Goal: Communication & Community: Ask a question

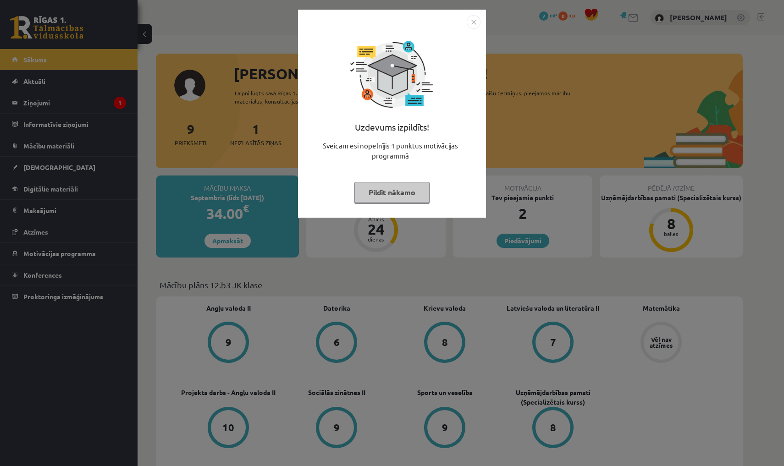
click at [379, 197] on button "Pildīt nākamo" at bounding box center [391, 192] width 75 height 21
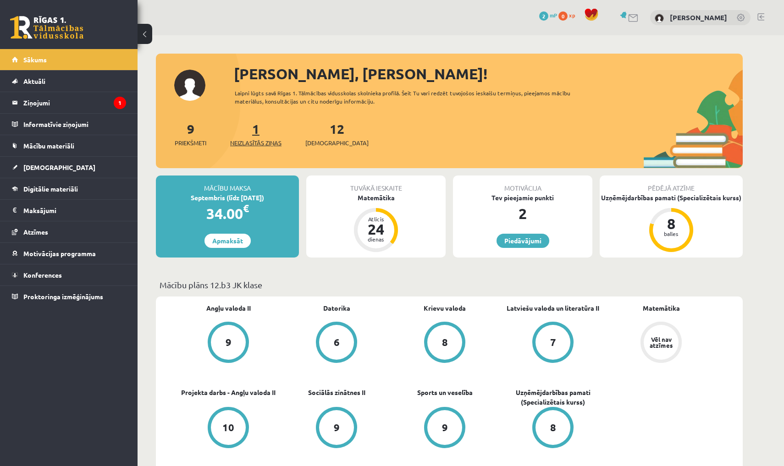
click at [264, 144] on span "Neizlasītās ziņas" at bounding box center [255, 142] width 51 height 9
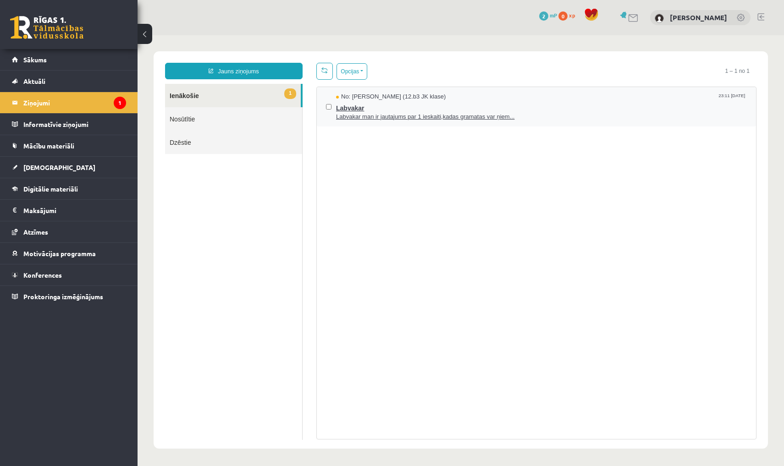
click at [387, 102] on span "Labvakar" at bounding box center [541, 106] width 411 height 11
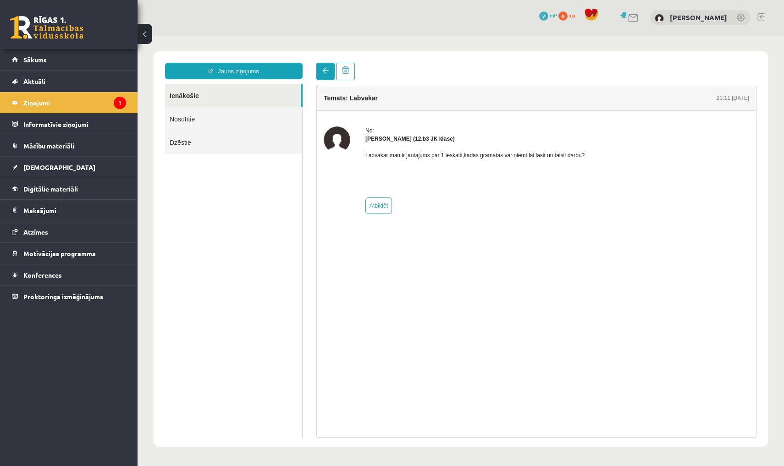
click at [328, 68] on span at bounding box center [325, 70] width 6 height 6
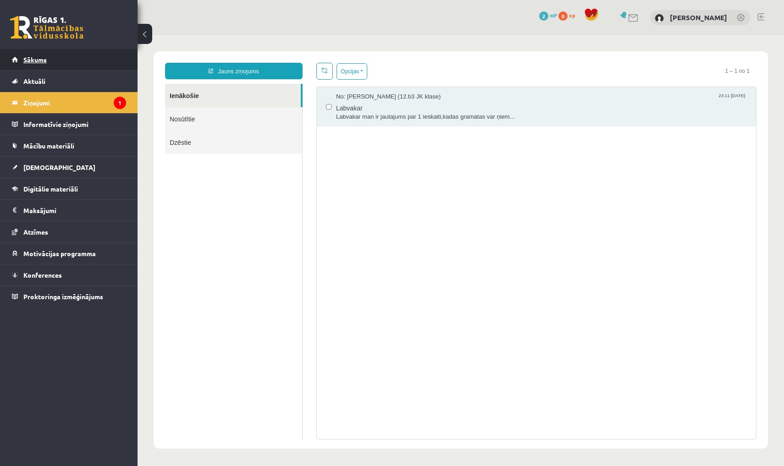
click at [66, 58] on link "Sākums" at bounding box center [69, 59] width 114 height 21
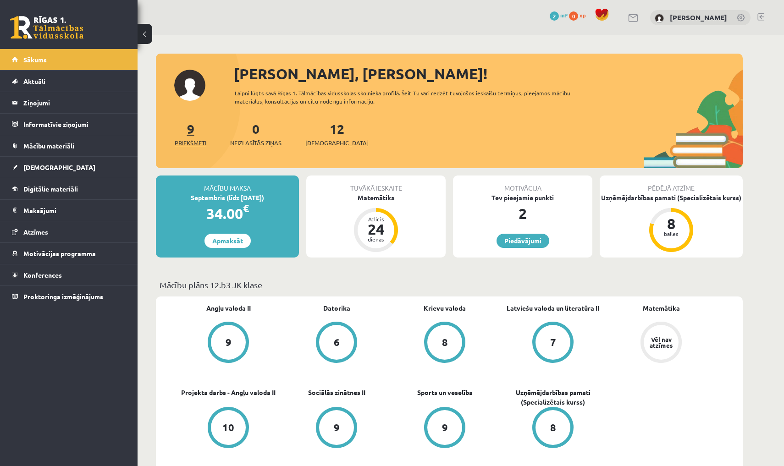
click at [187, 130] on link "9 Priekšmeti" at bounding box center [191, 134] width 32 height 27
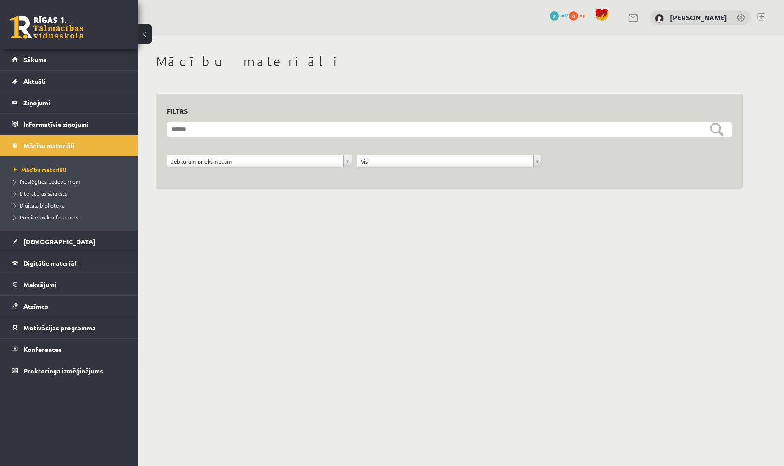
click at [264, 167] on div "Jebkuram priekšmetam" at bounding box center [259, 161] width 185 height 13
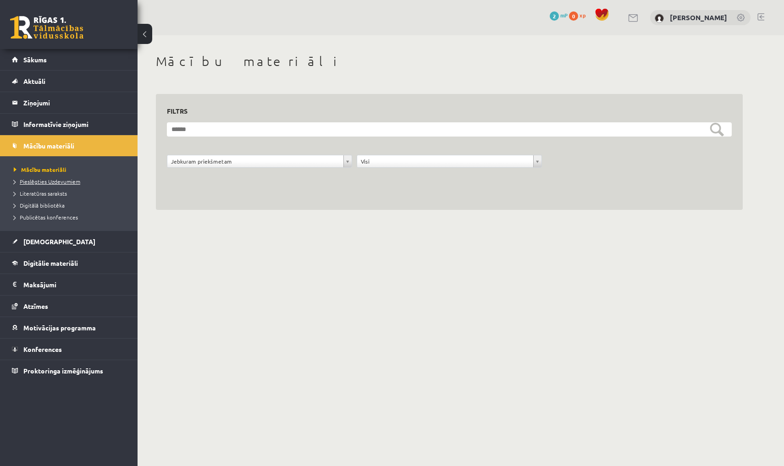
click at [52, 185] on link "Pieslēgties Uzdevumiem" at bounding box center [71, 181] width 115 height 8
click at [39, 242] on span "[DEMOGRAPHIC_DATA]" at bounding box center [59, 241] width 72 height 8
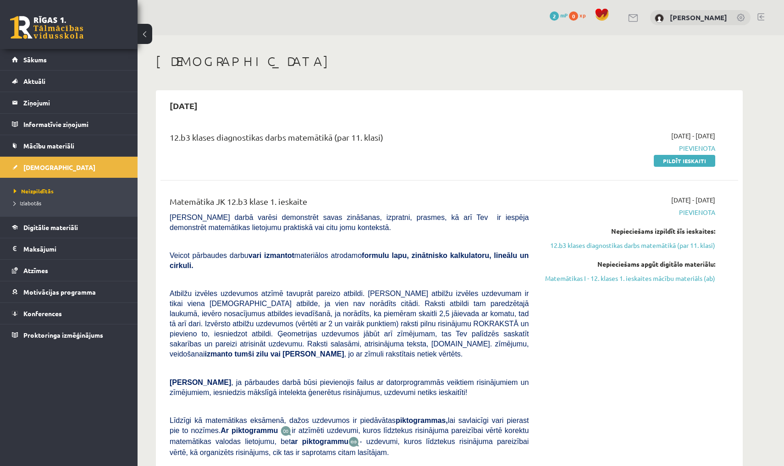
drag, startPoint x: 694, startPoint y: 359, endPoint x: 695, endPoint y: 374, distance: 14.8
click at [695, 375] on div "2025-09-01 - 2025-09-30 Pievienota Nepieciešams izpildīt šīs ieskaites: 12.b3 k…" at bounding box center [628, 350] width 187 height 310
click at [643, 279] on link "Matemātikas I - 12. klases 1. ieskaites mācību materiāls (ab)" at bounding box center [628, 279] width 173 height 10
click at [719, 203] on div "2025-09-01 - 2025-09-30 Pievienota Nepieciešams izpildīt šīs ieskaites: 12.b3 k…" at bounding box center [628, 350] width 187 height 310
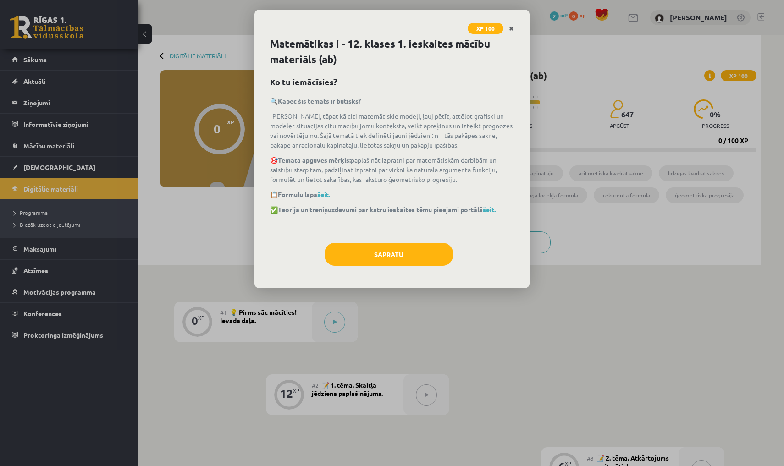
click at [512, 27] on icon "Close" at bounding box center [511, 29] width 5 height 6
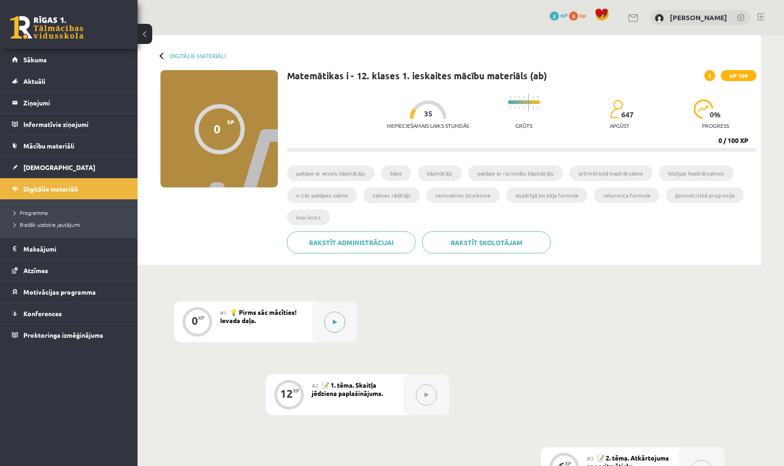
click at [336, 320] on icon at bounding box center [335, 322] width 4 height 6
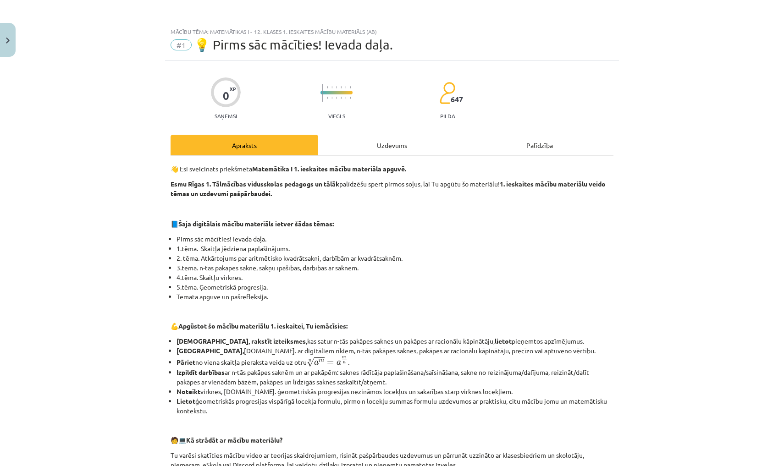
click at [391, 145] on div "Uzdevums" at bounding box center [392, 145] width 148 height 21
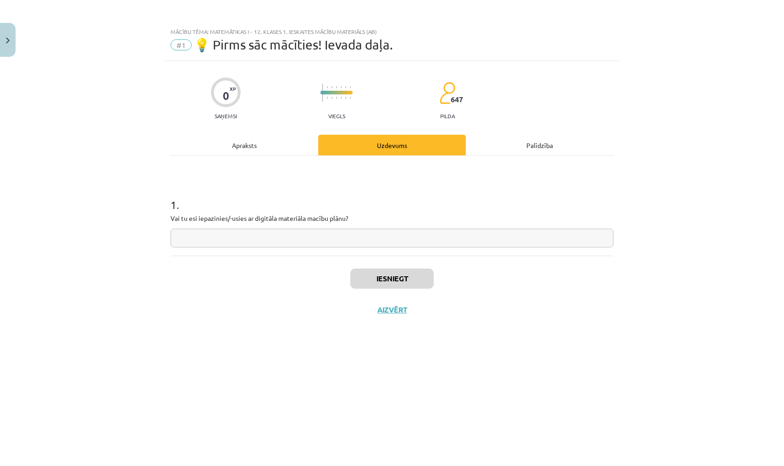
click at [238, 155] on div "Apraksts" at bounding box center [245, 145] width 148 height 21
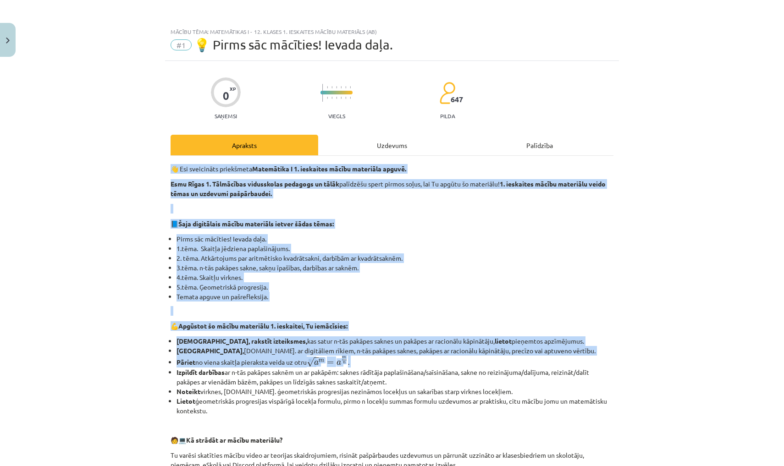
drag, startPoint x: 215, startPoint y: 160, endPoint x: 9, endPoint y: 368, distance: 292.4
click at [9, 368] on div "Mācību tēma: Matemātikas i - 12. klases 1. ieskaites mācību materiāls (ab) #1 💡…" at bounding box center [392, 233] width 784 height 466
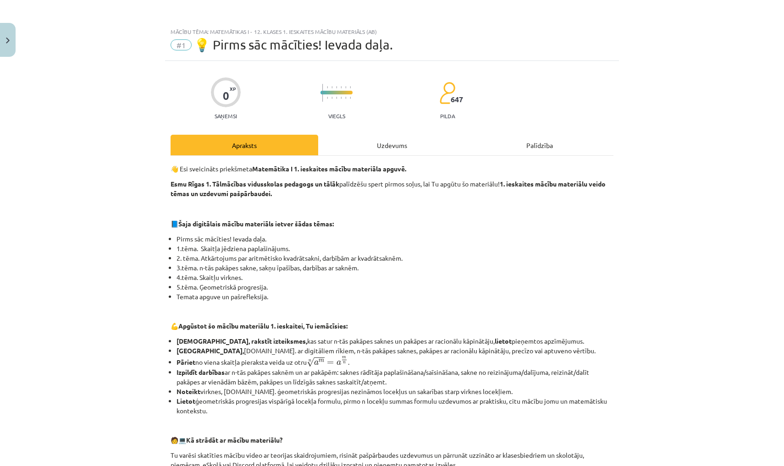
click at [324, 256] on li "2. tēma. Atkārtojums par aritmētisko kvadrātsakni, darbībām ar kvadrātsaknēm." at bounding box center [394, 258] width 437 height 10
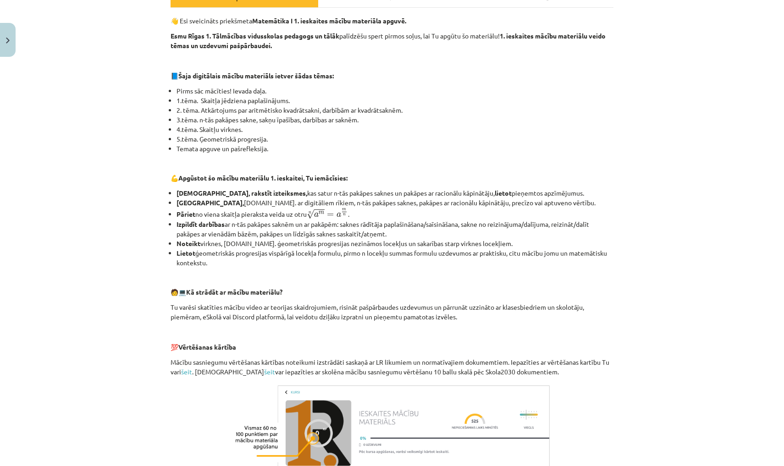
drag, startPoint x: 610, startPoint y: 380, endPoint x: 598, endPoint y: 466, distance: 86.1
click at [598, 466] on div "👋 Esi sveicināts priekšmeta Matemātika I 1. ieskaites mācību materiāla apguvē. …" at bounding box center [392, 249] width 443 height 467
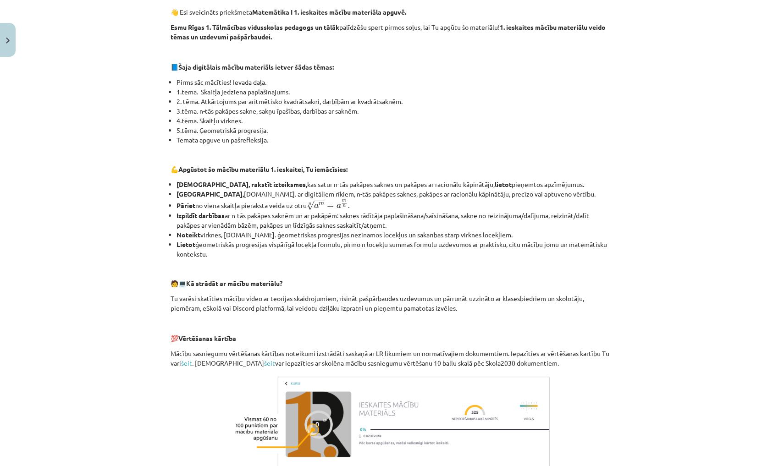
click at [683, 429] on div "Mācību tēma: Matemātikas i - 12. klases 1. ieskaites mācību materiāls (ab) #1 💡…" at bounding box center [392, 233] width 784 height 466
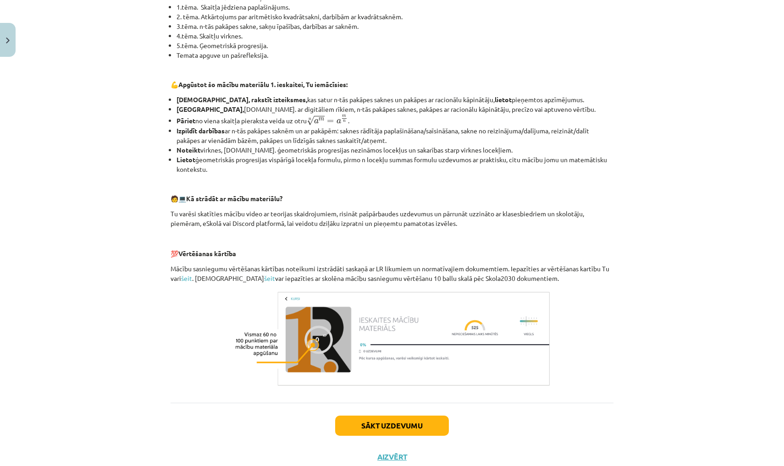
drag, startPoint x: 780, startPoint y: 386, endPoint x: 776, endPoint y: 461, distance: 74.4
click at [776, 461] on div "Mācību tēma: Matemātikas i - 12. klases 1. ieskaites mācību materiāls (ab) #1 💡…" at bounding box center [392, 233] width 784 height 466
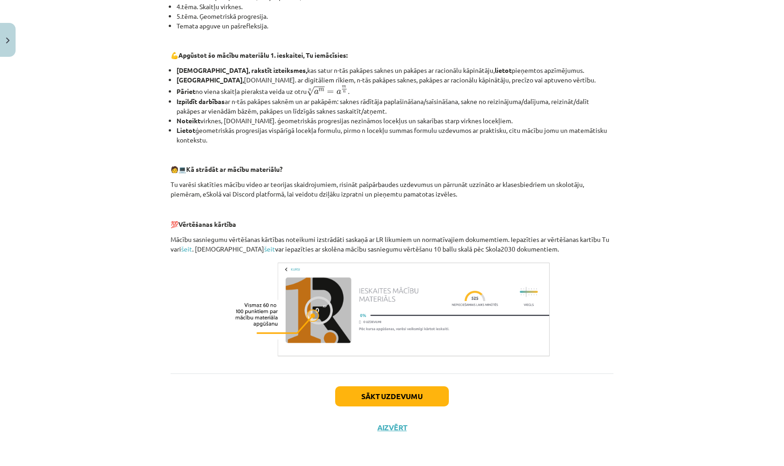
click at [393, 433] on div "Sākt uzdevumu Aizvērt" at bounding box center [392, 406] width 443 height 64
click at [392, 425] on button "Aizvērt" at bounding box center [391, 427] width 35 height 9
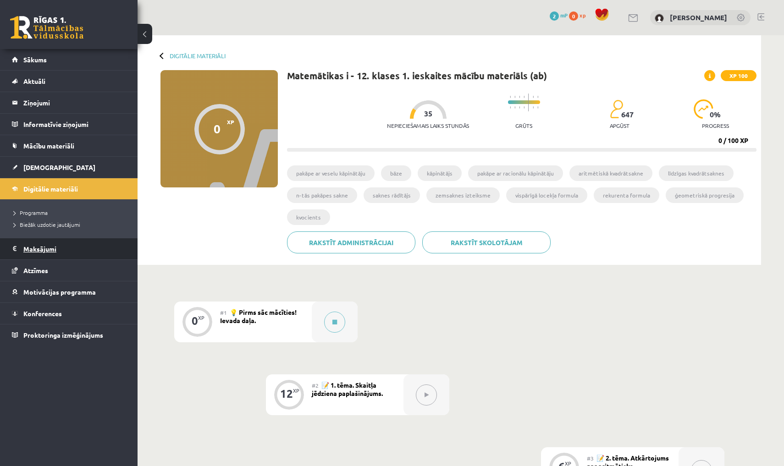
click at [29, 247] on legend "Maksājumi 0" at bounding box center [74, 248] width 103 height 21
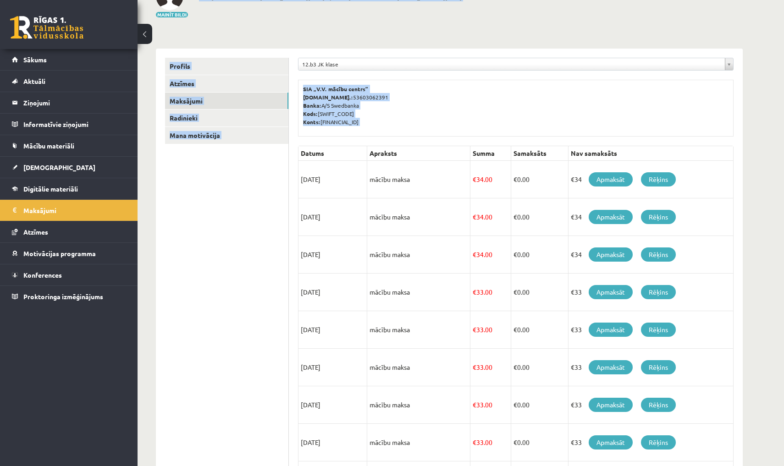
scroll to position [24, 0]
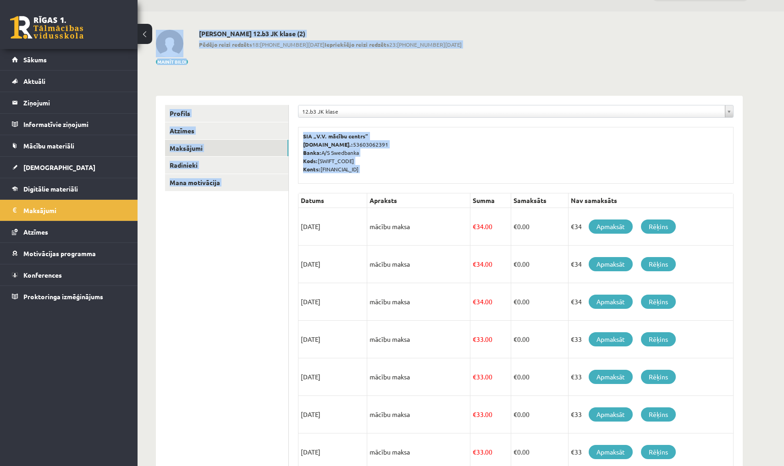
drag, startPoint x: 767, startPoint y: 238, endPoint x: 775, endPoint y: -23, distance: 260.9
click at [775, 0] on html "0 Dāvanas 2 mP 0 xp Aleksandra Timbere Sākums Aktuāli Kā mācīties eSKOLĀ Kontak…" at bounding box center [392, 209] width 784 height 466
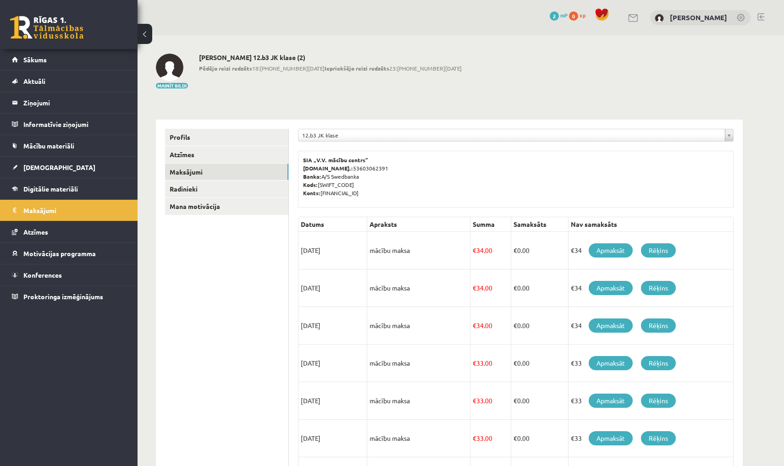
click at [694, 237] on td "€34 Apmaksāt Rēķins" at bounding box center [650, 251] width 165 height 38
click at [63, 194] on link "Digitālie materiāli" at bounding box center [69, 188] width 114 height 21
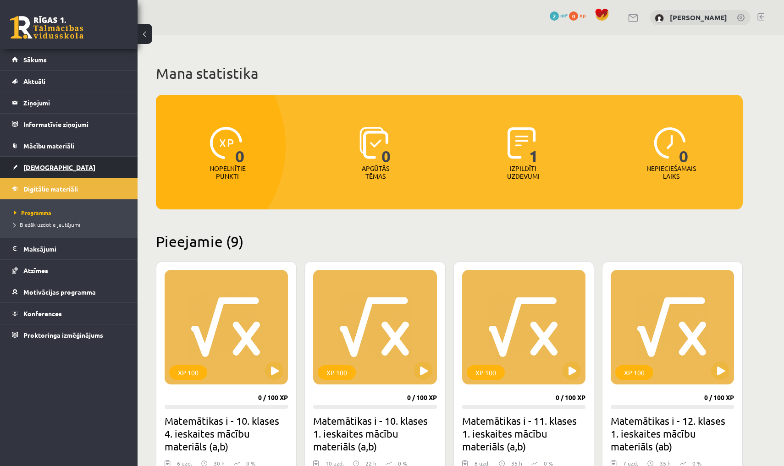
click at [51, 166] on span "[DEMOGRAPHIC_DATA]" at bounding box center [59, 167] width 72 height 8
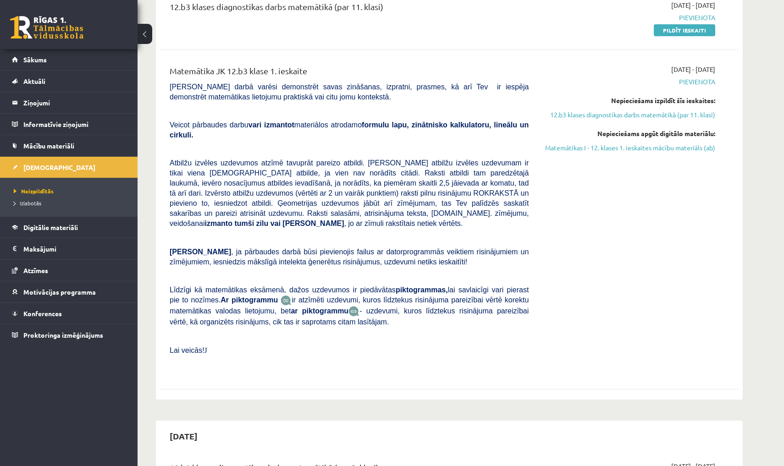
scroll to position [148, 0]
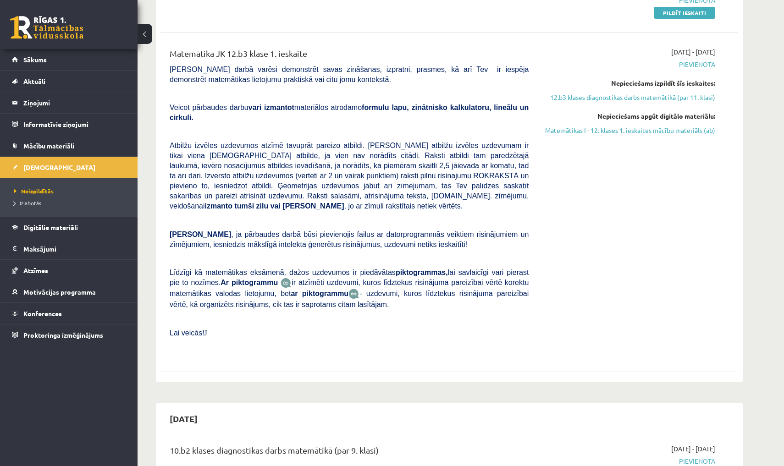
drag, startPoint x: 772, startPoint y: 369, endPoint x: 783, endPoint y: -1, distance: 370.5
click at [783, 0] on html "0 Dāvanas 2 mP 0 xp Aleksandra Timbere Sākums Aktuāli Kā mācīties eSKOLĀ Kontak…" at bounding box center [392, 85] width 784 height 466
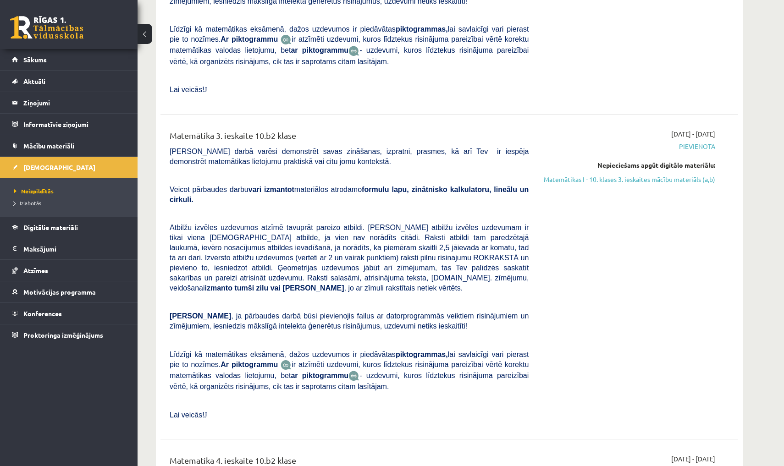
scroll to position [1407, 0]
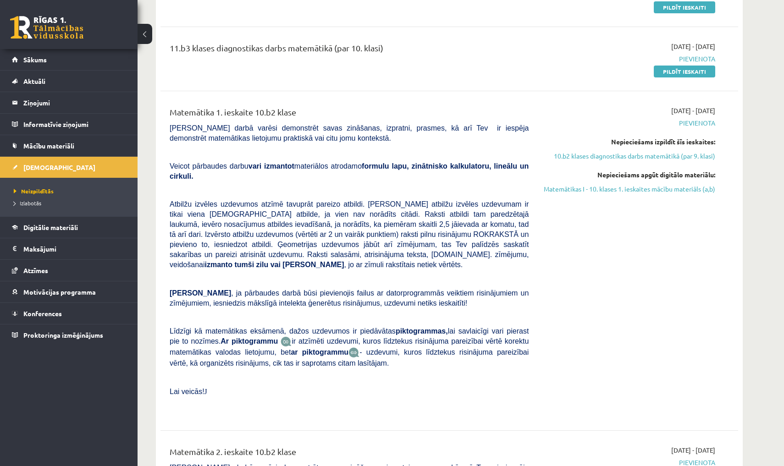
scroll to position [0, 0]
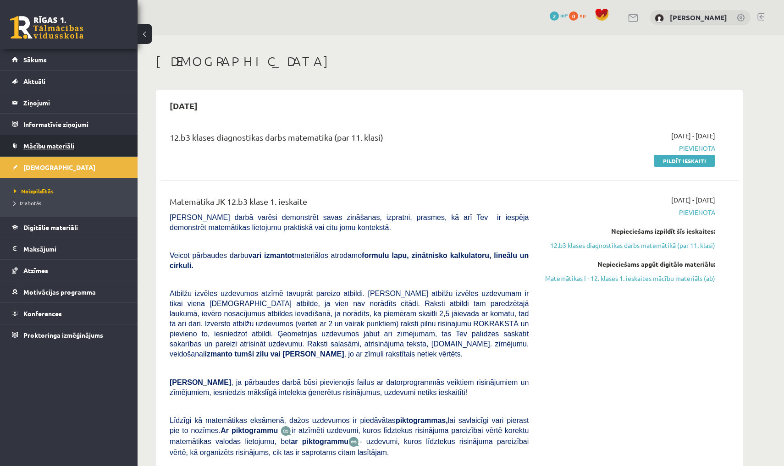
click at [51, 148] on span "Mācību materiāli" at bounding box center [48, 146] width 51 height 8
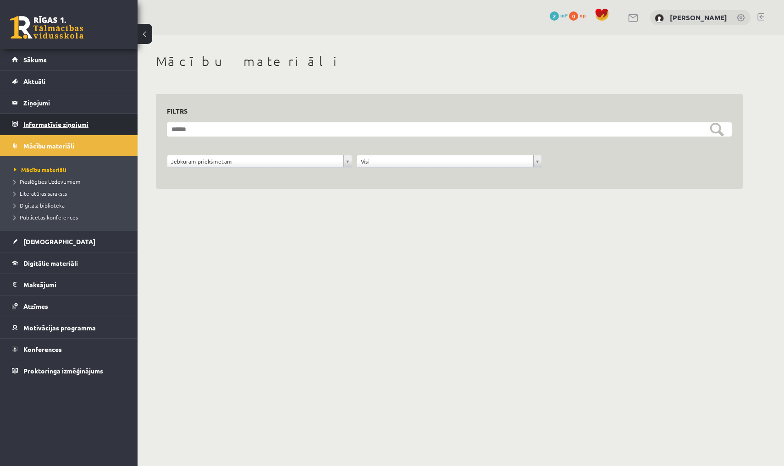
click at [50, 126] on legend "Informatīvie ziņojumi 0" at bounding box center [74, 124] width 103 height 21
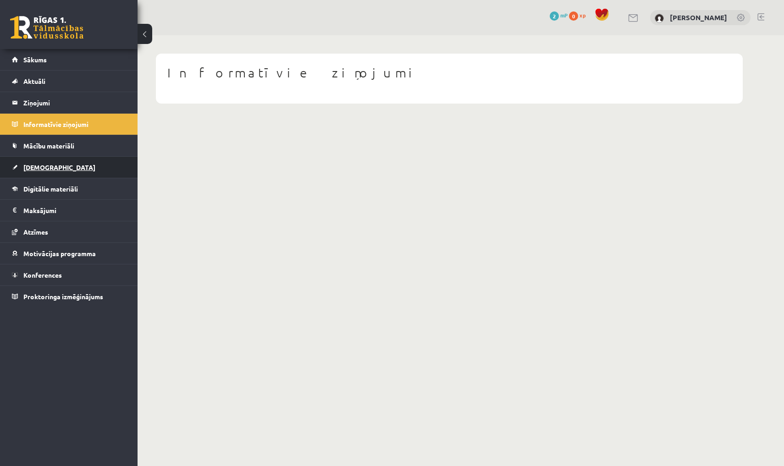
click at [38, 160] on link "[DEMOGRAPHIC_DATA]" at bounding box center [69, 167] width 114 height 21
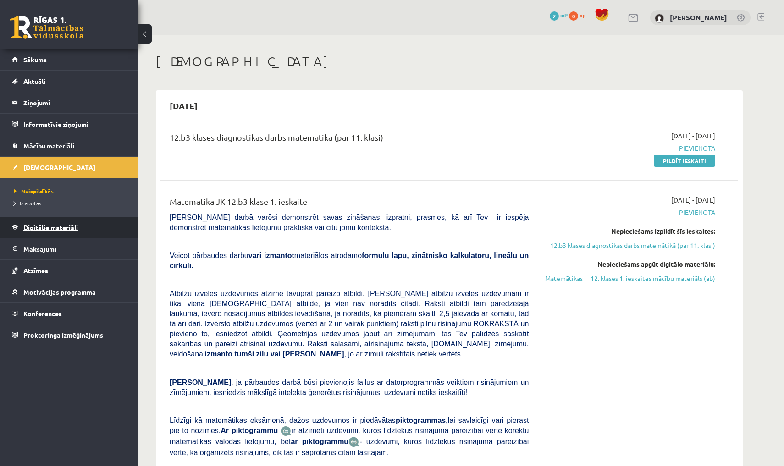
click at [43, 234] on link "Digitālie materiāli" at bounding box center [69, 227] width 114 height 21
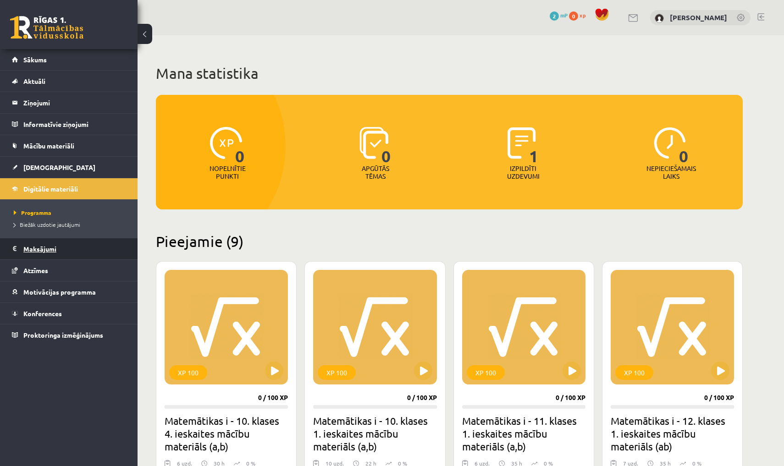
click at [37, 254] on legend "Maksājumi 0" at bounding box center [74, 248] width 103 height 21
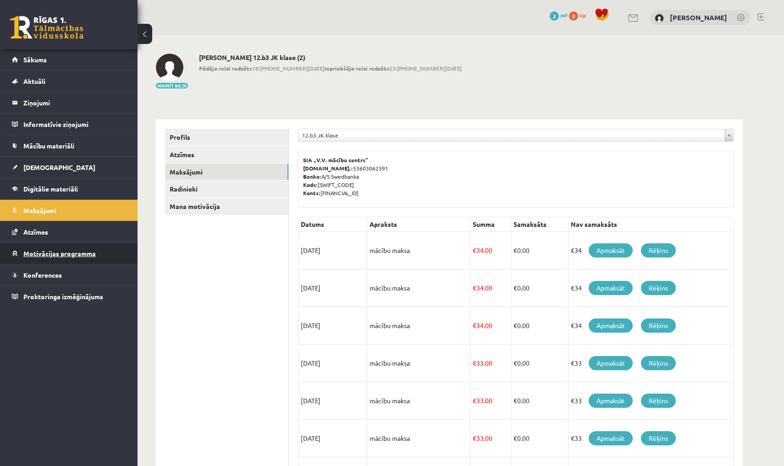
click at [39, 245] on link "Motivācijas programma" at bounding box center [69, 253] width 114 height 21
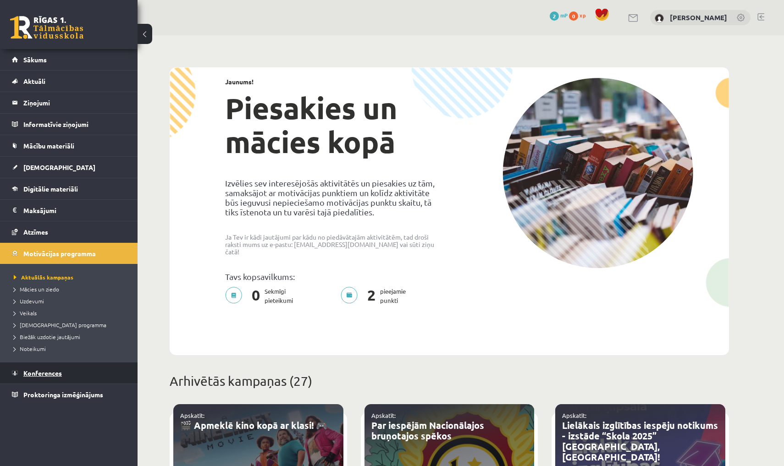
click at [29, 369] on link "Konferences" at bounding box center [69, 373] width 114 height 21
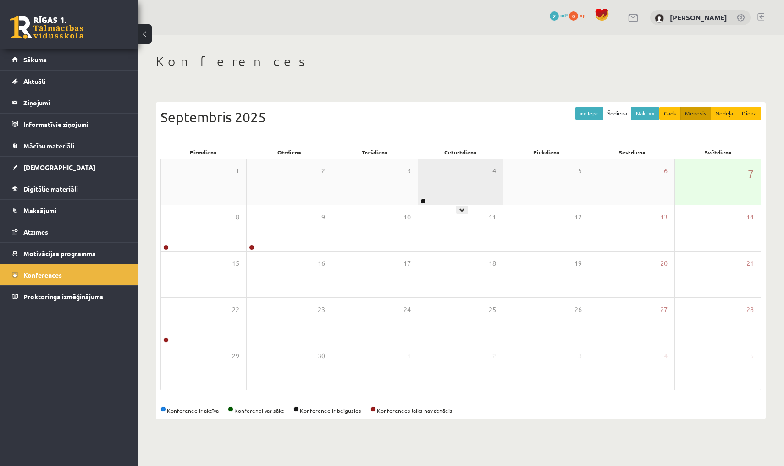
click at [436, 181] on div "4" at bounding box center [460, 182] width 85 height 46
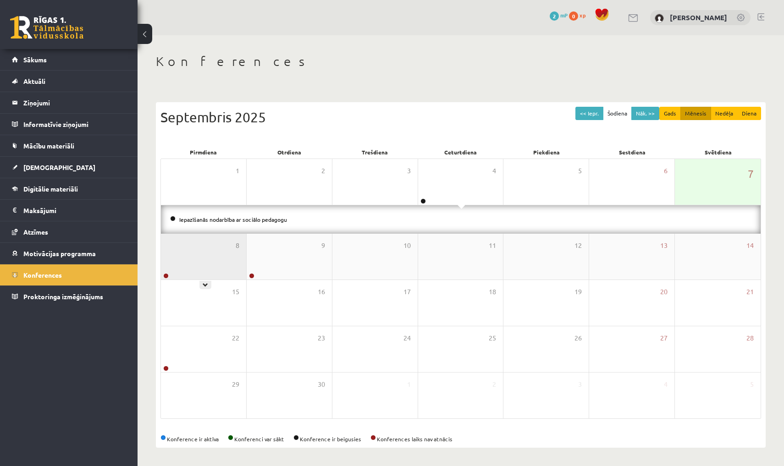
click at [210, 259] on div "8" at bounding box center [203, 257] width 85 height 46
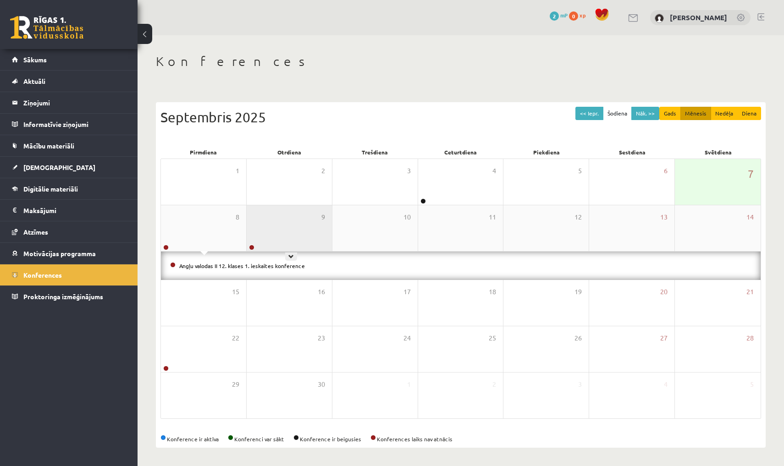
click at [271, 243] on div "9" at bounding box center [289, 228] width 85 height 46
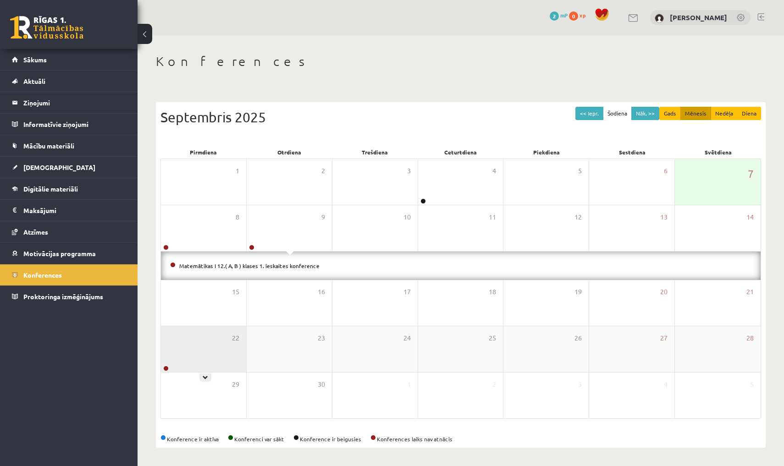
click at [190, 340] on div "22" at bounding box center [203, 349] width 85 height 46
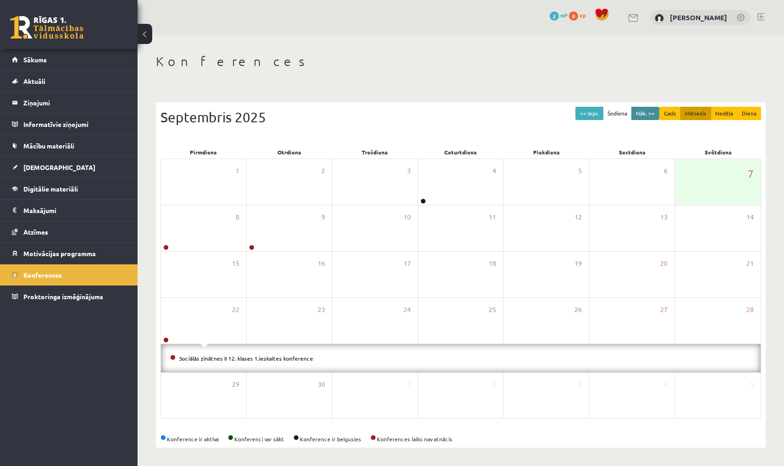
click at [648, 111] on button "Nāk. >>" at bounding box center [645, 113] width 28 height 13
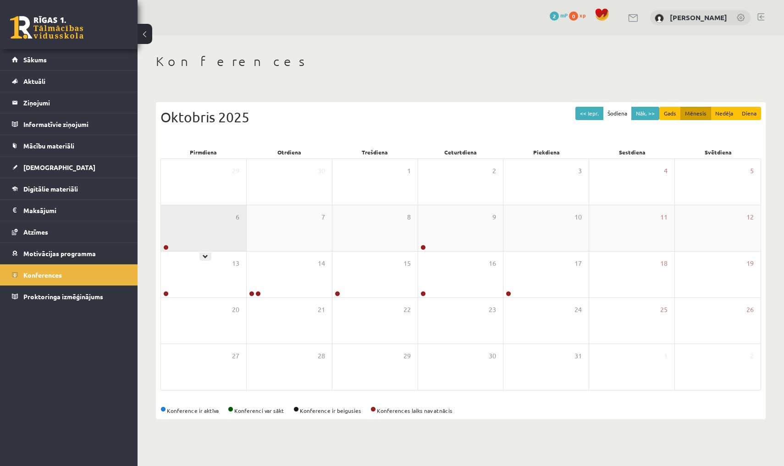
click at [220, 228] on div "6" at bounding box center [203, 228] width 85 height 46
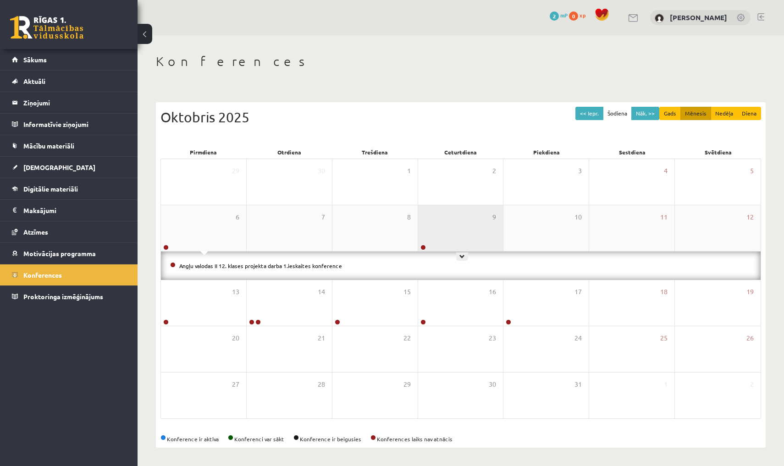
click at [441, 223] on div "9" at bounding box center [460, 228] width 85 height 46
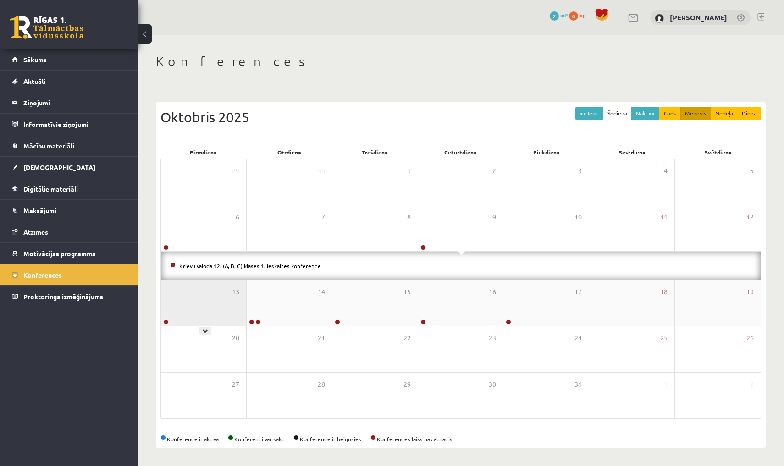
click at [208, 289] on div "13" at bounding box center [203, 303] width 85 height 46
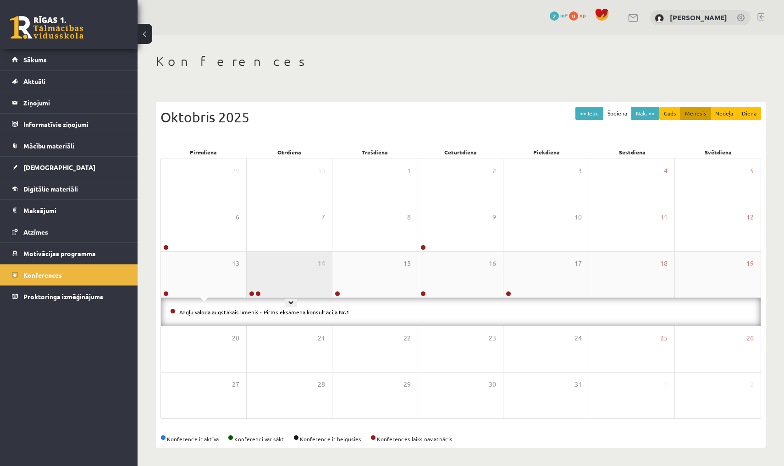
click at [272, 282] on div "14" at bounding box center [289, 275] width 85 height 46
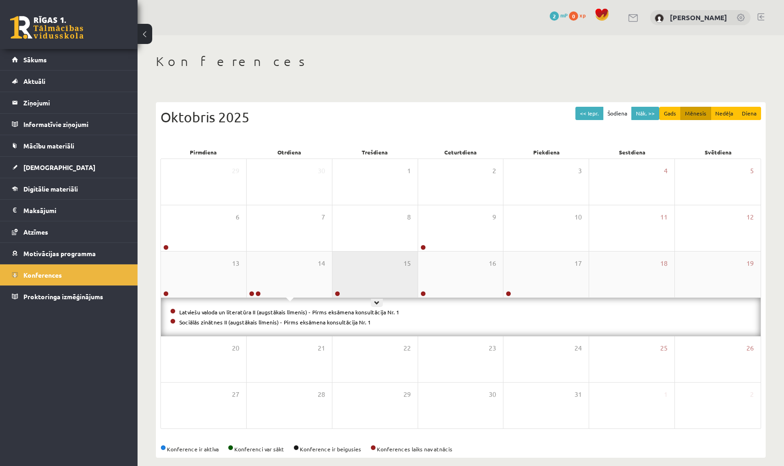
click at [347, 270] on div "15" at bounding box center [374, 275] width 85 height 46
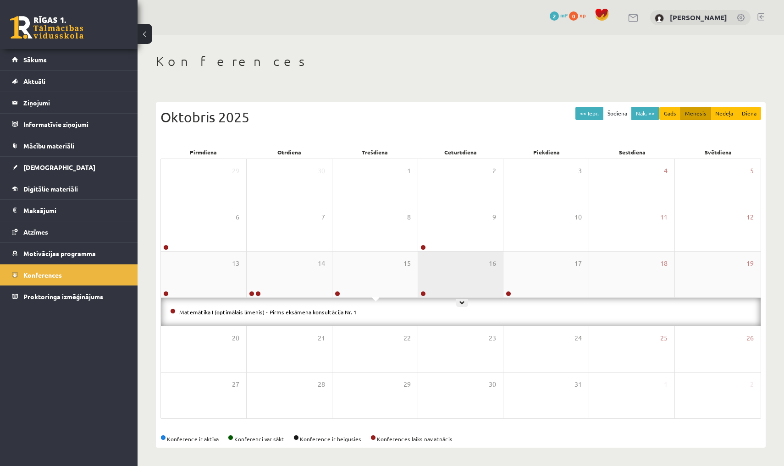
click at [457, 278] on div "16" at bounding box center [460, 275] width 85 height 46
click at [441, 272] on div "16" at bounding box center [460, 275] width 85 height 46
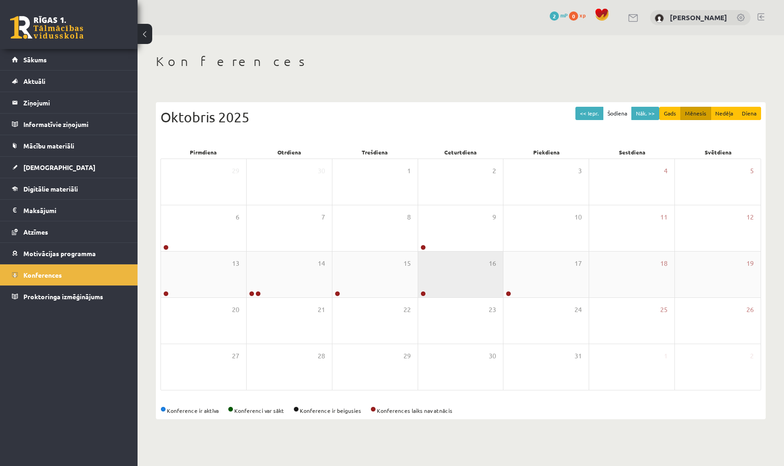
click at [441, 272] on div "16" at bounding box center [460, 275] width 85 height 46
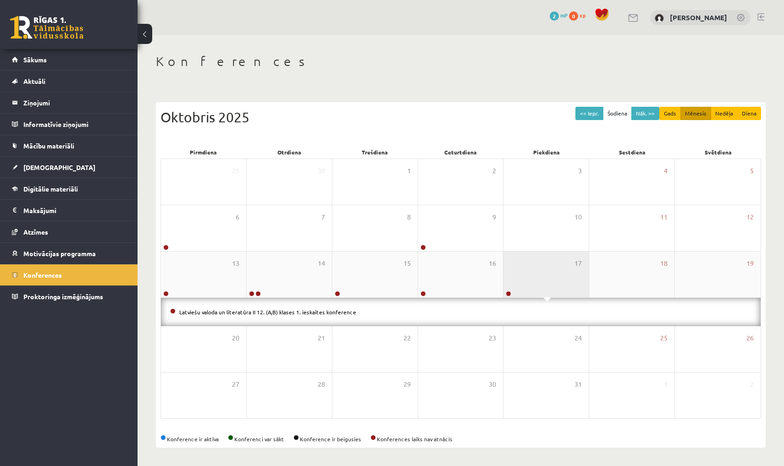
click at [545, 288] on div "17" at bounding box center [545, 275] width 85 height 46
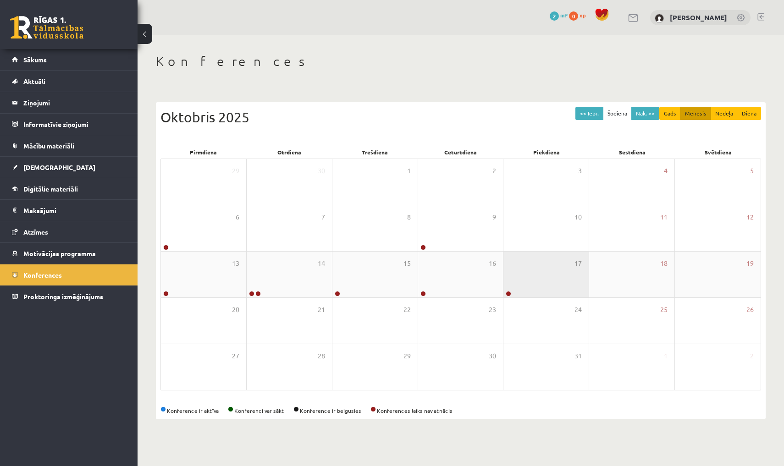
click at [545, 288] on div "17" at bounding box center [545, 275] width 85 height 46
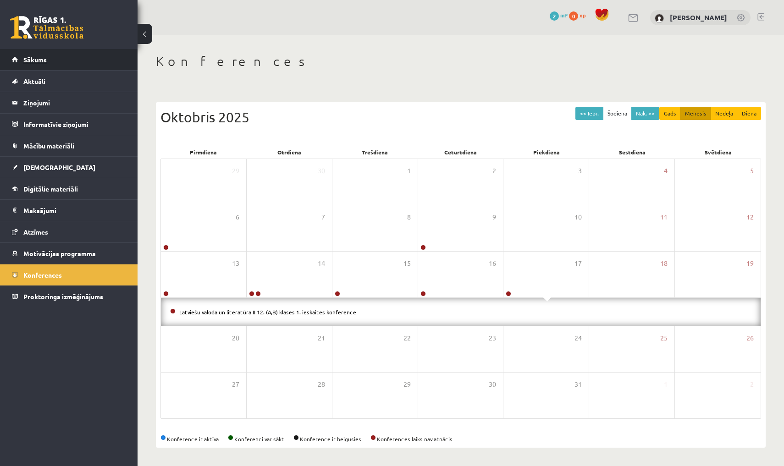
click at [66, 59] on link "Sākums" at bounding box center [69, 59] width 114 height 21
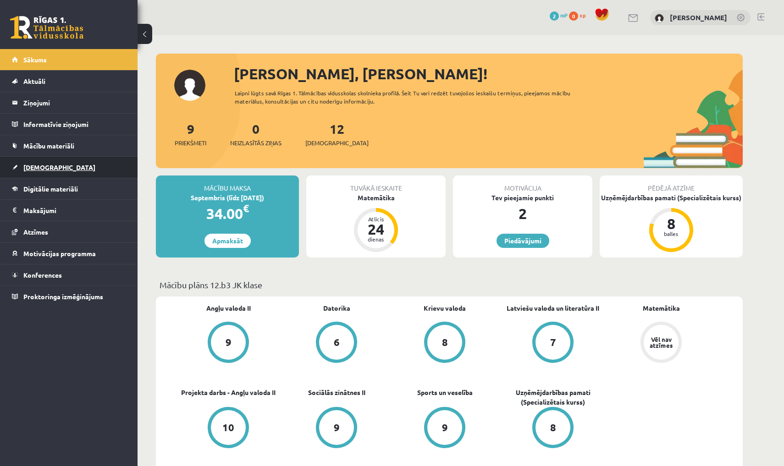
click at [26, 164] on span "[DEMOGRAPHIC_DATA]" at bounding box center [59, 167] width 72 height 8
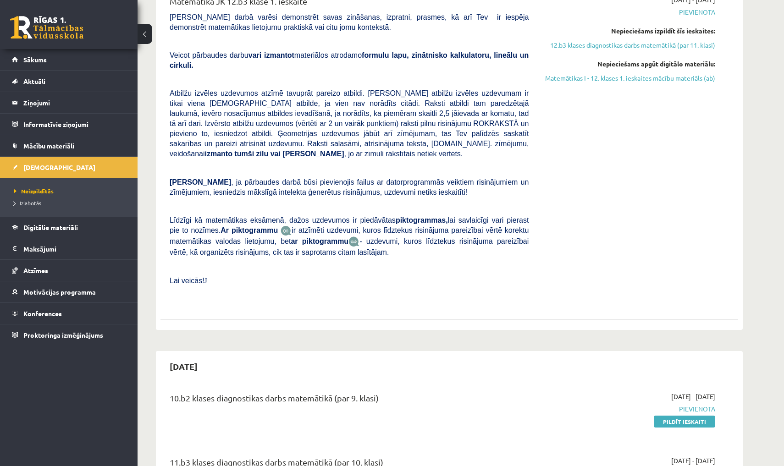
drag, startPoint x: 662, startPoint y: 370, endPoint x: 656, endPoint y: 456, distance: 85.9
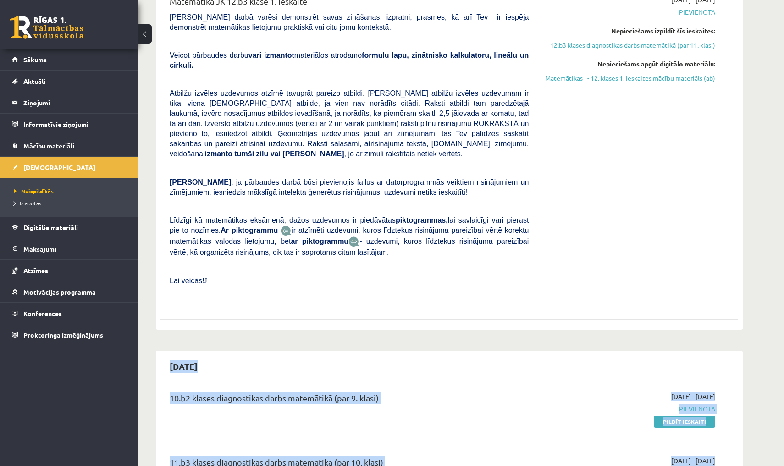
scroll to position [218, 0]
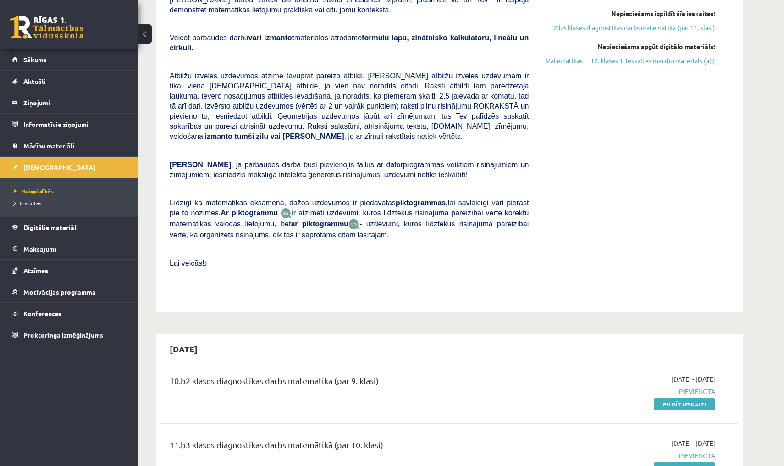
click at [728, 303] on div "[DATE] 12.b3 klases diagnostikas darbs matemātikā (par 11. klasi) [DATE] - [DAT…" at bounding box center [449, 93] width 587 height 440
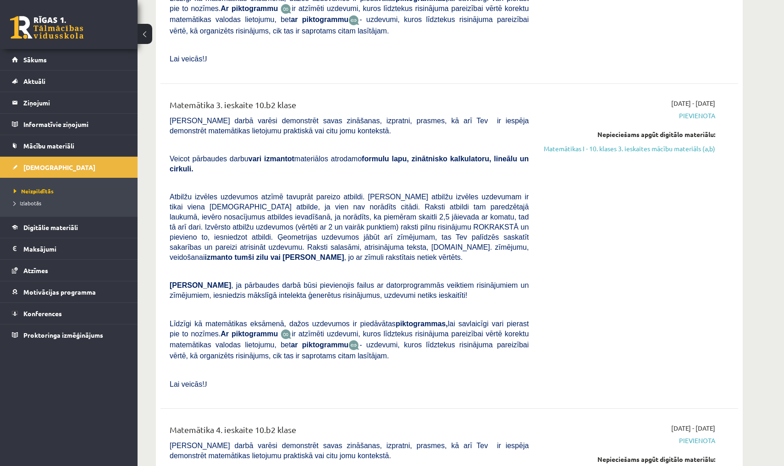
scroll to position [0, 0]
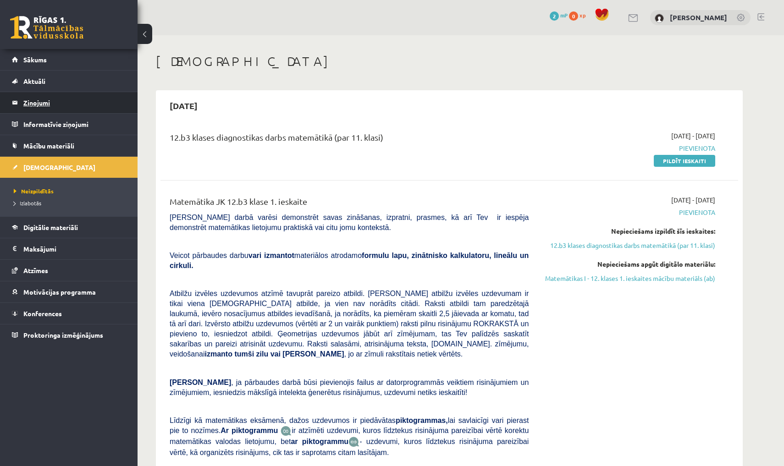
click at [34, 100] on legend "Ziņojumi 0" at bounding box center [74, 102] width 103 height 21
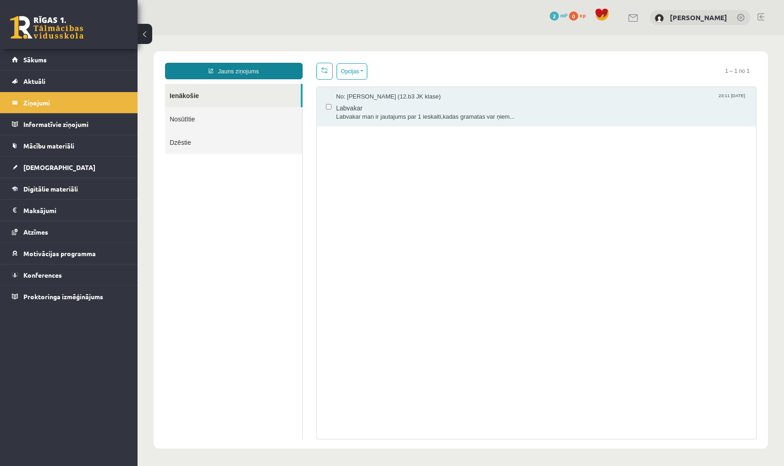
click at [229, 70] on link "Jauns ziņojums" at bounding box center [234, 71] width 138 height 17
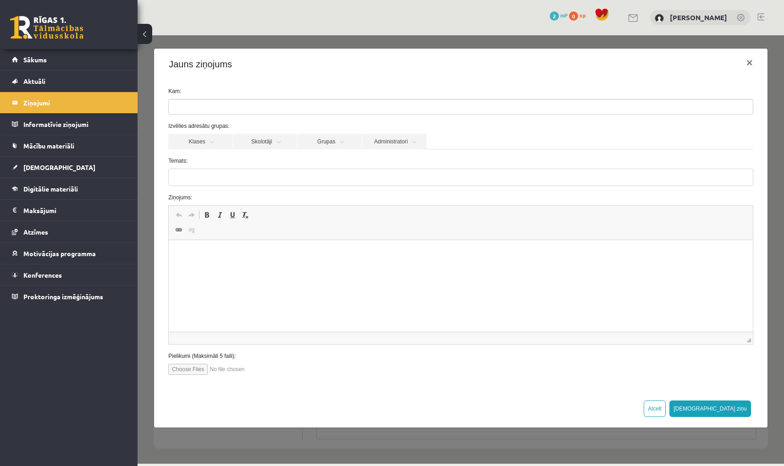
click at [217, 109] on ul at bounding box center [461, 106] width 584 height 15
click at [202, 139] on link "Klases" at bounding box center [200, 142] width 64 height 16
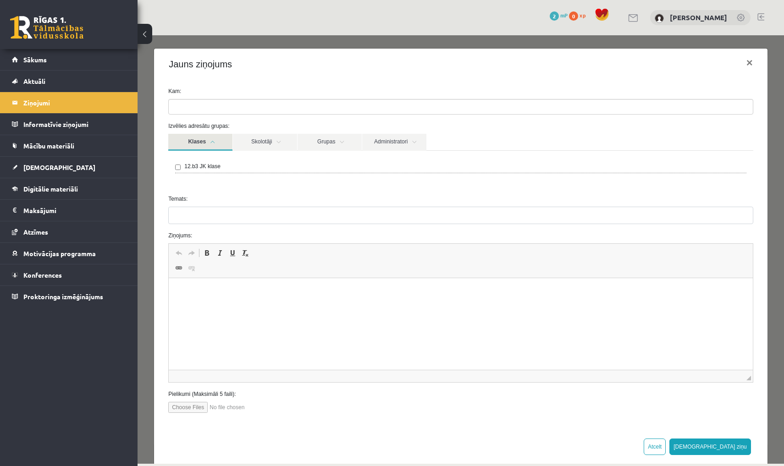
click at [202, 139] on link "Klases" at bounding box center [200, 142] width 64 height 17
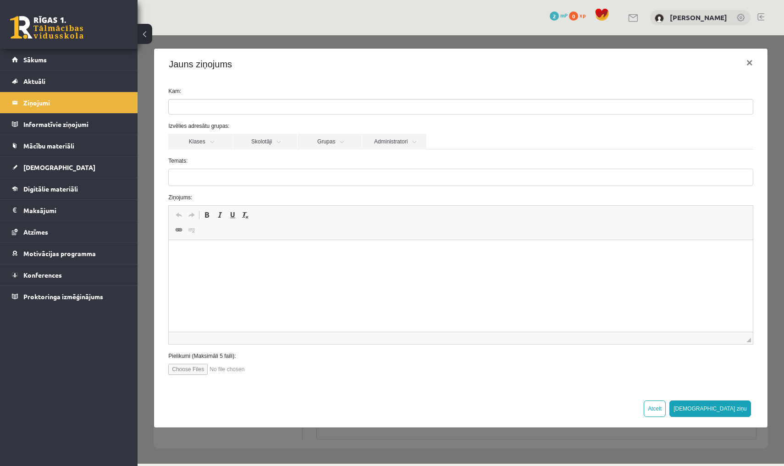
click at [259, 132] on div "Izvēlies adresātu grupas: Klases Skolotāji Grupas Administratori 12.b3 JK klase…" at bounding box center [460, 136] width 599 height 28
click at [381, 147] on link "Administratori" at bounding box center [394, 142] width 64 height 16
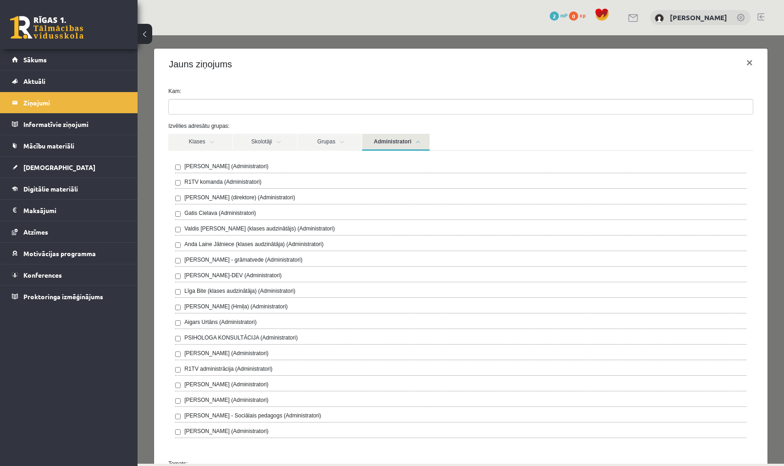
click at [214, 185] on label "R1TV komanda (Administratori)" at bounding box center [222, 182] width 77 height 8
click at [422, 143] on link "Administratori" at bounding box center [395, 142] width 67 height 17
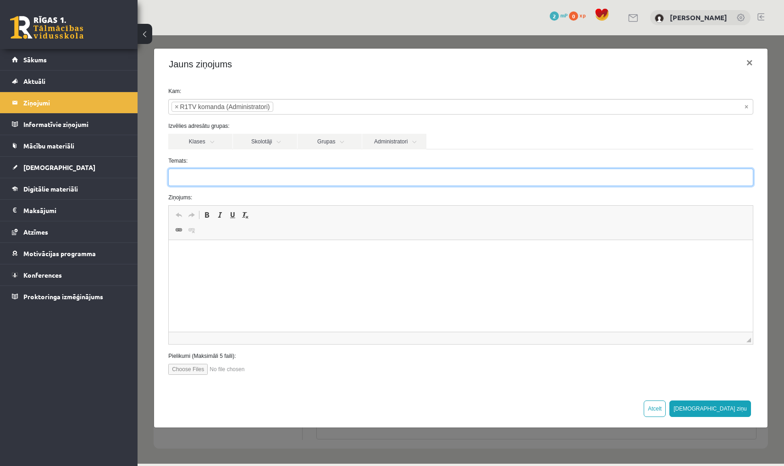
click at [204, 174] on input "Temats:" at bounding box center [460, 177] width 585 height 17
type input "****"
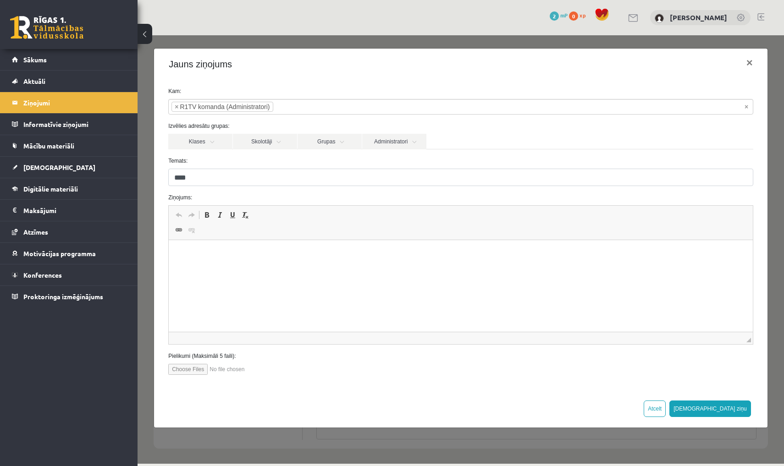
click at [186, 256] on p "Editor, wiswyg-editor-47024989347920-1757260954-120" at bounding box center [461, 254] width 566 height 10
click at [221, 271] on p "**********" at bounding box center [461, 268] width 566 height 9
click at [239, 270] on p "**********" at bounding box center [461, 268] width 566 height 9
click at [254, 272] on p "**********" at bounding box center [461, 268] width 566 height 9
click at [220, 270] on p "**********" at bounding box center [461, 268] width 566 height 9
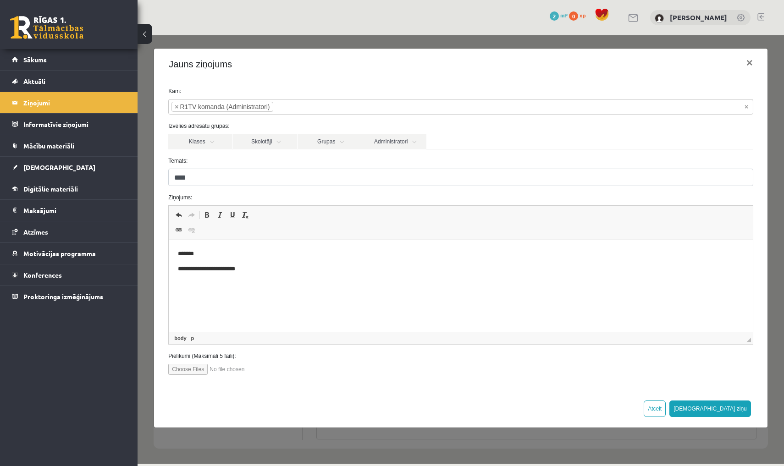
click at [229, 266] on p "**********" at bounding box center [461, 268] width 566 height 9
click at [256, 270] on p "**********" at bounding box center [461, 268] width 566 height 9
click at [744, 405] on button "[DEMOGRAPHIC_DATA] ziņu" at bounding box center [710, 409] width 82 height 17
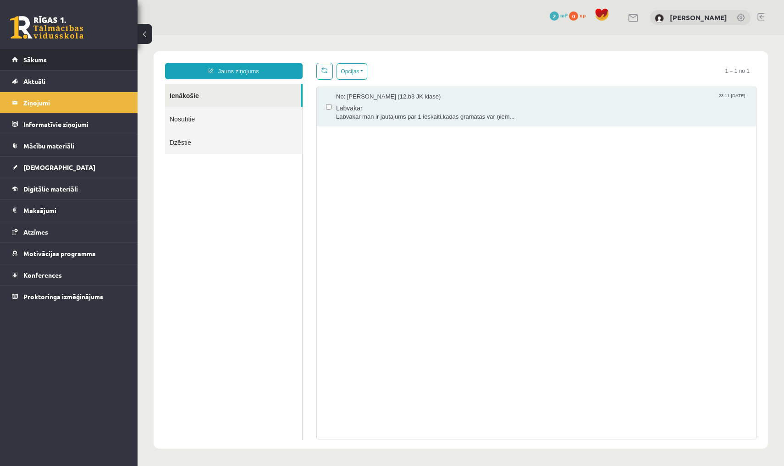
click at [34, 56] on span "Sākums" at bounding box center [34, 59] width 23 height 8
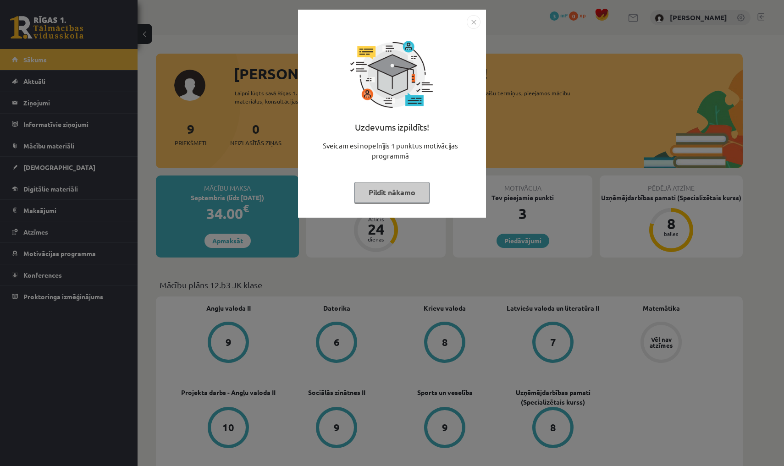
click at [401, 196] on button "Pildīt nākamo" at bounding box center [391, 192] width 75 height 21
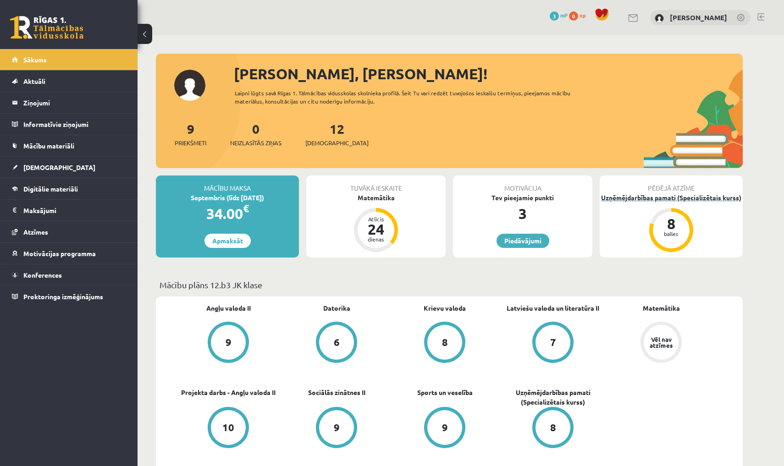
click at [628, 193] on div "Uzņēmējdarbības pamati (Specializētais kurss)" at bounding box center [671, 198] width 143 height 10
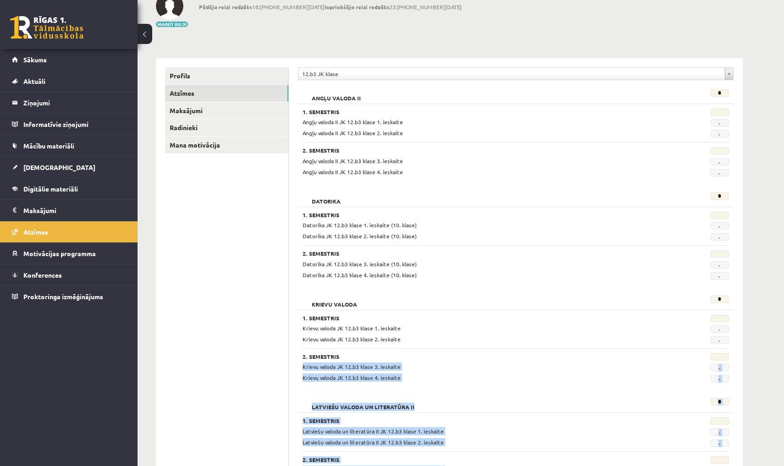
scroll to position [85, 0]
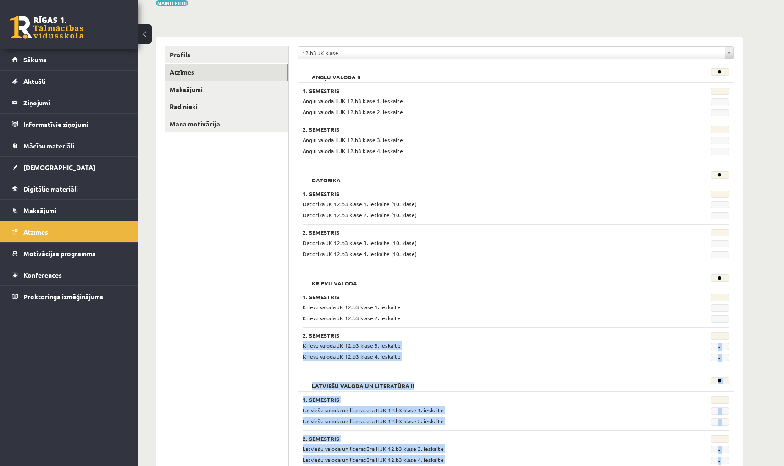
drag, startPoint x: 686, startPoint y: 413, endPoint x: 685, endPoint y: 454, distance: 40.8
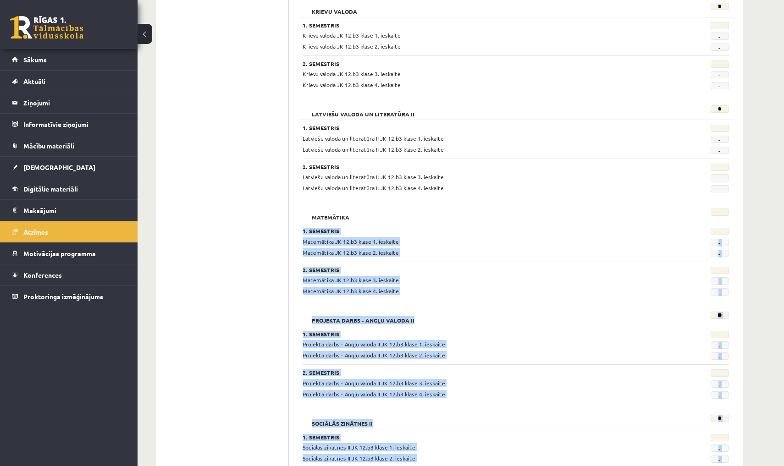
scroll to position [403, 0]
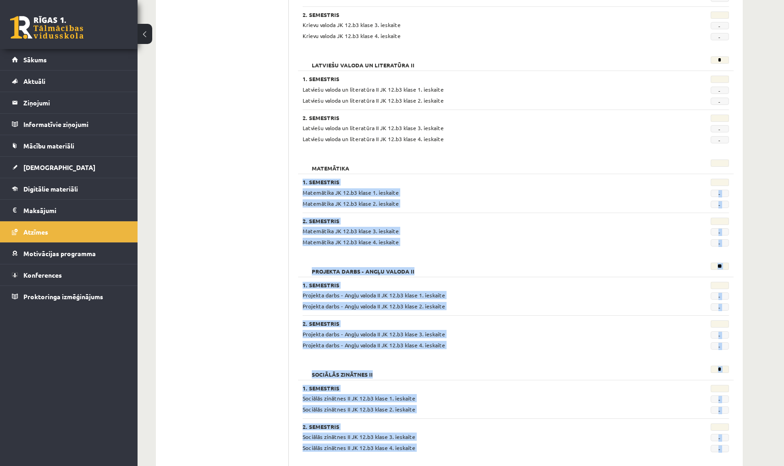
drag, startPoint x: 766, startPoint y: 425, endPoint x: 758, endPoint y: 462, distance: 37.1
click at [759, 463] on div "**********" at bounding box center [461, 165] width 646 height 1066
click at [760, 404] on div "**********" at bounding box center [449, 165] width 623 height 1066
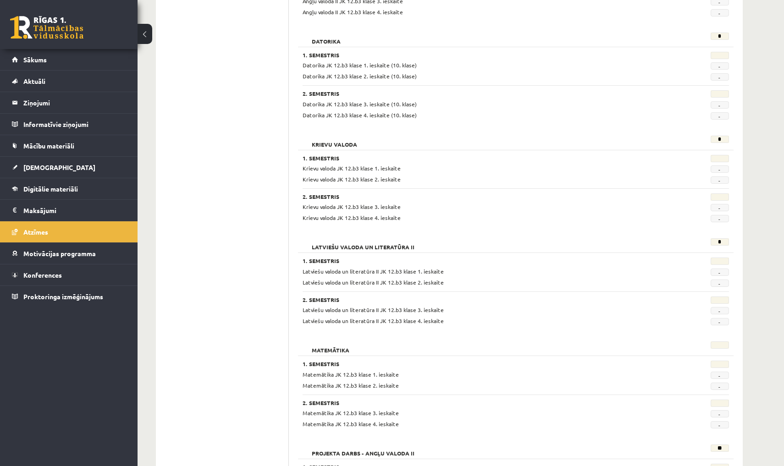
scroll to position [0, 0]
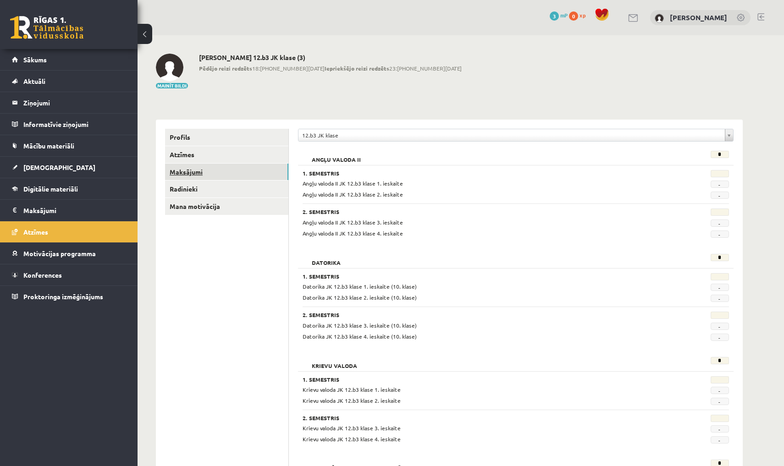
click at [216, 172] on link "Maksājumi" at bounding box center [226, 172] width 123 height 17
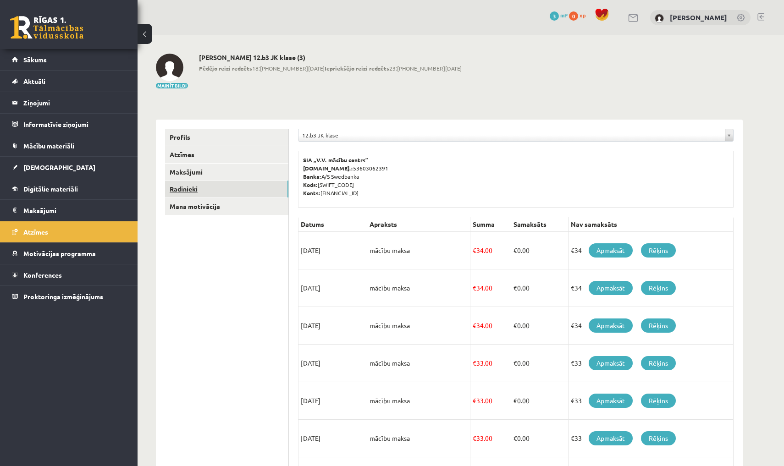
click at [204, 194] on link "Radinieki" at bounding box center [226, 189] width 123 height 17
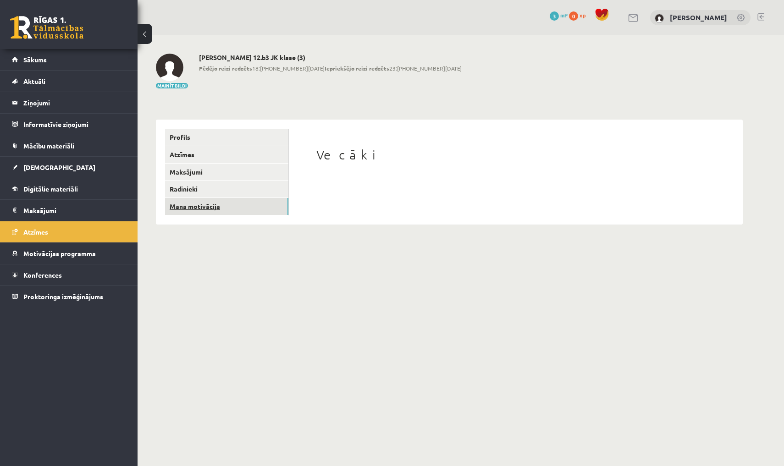
click at [203, 206] on link "Mana motivācija" at bounding box center [226, 206] width 123 height 17
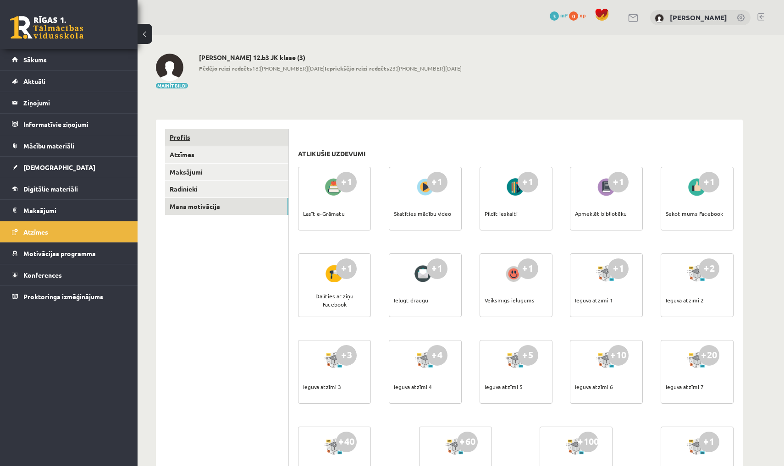
click at [204, 141] on link "Profils" at bounding box center [226, 137] width 123 height 17
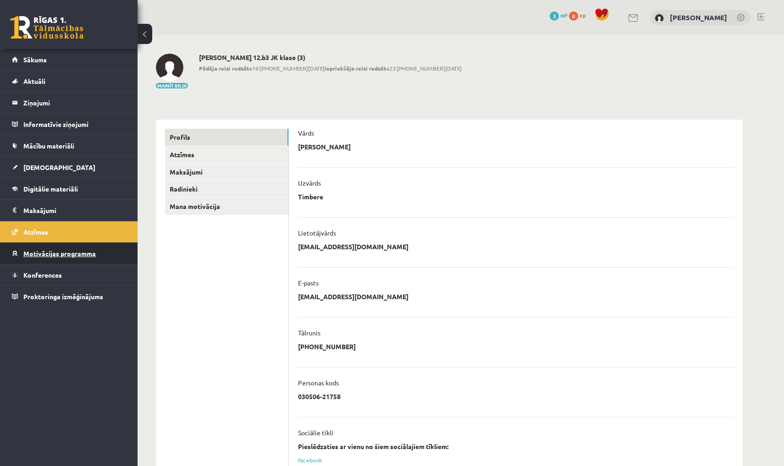
click at [48, 261] on link "Motivācijas programma" at bounding box center [69, 253] width 114 height 21
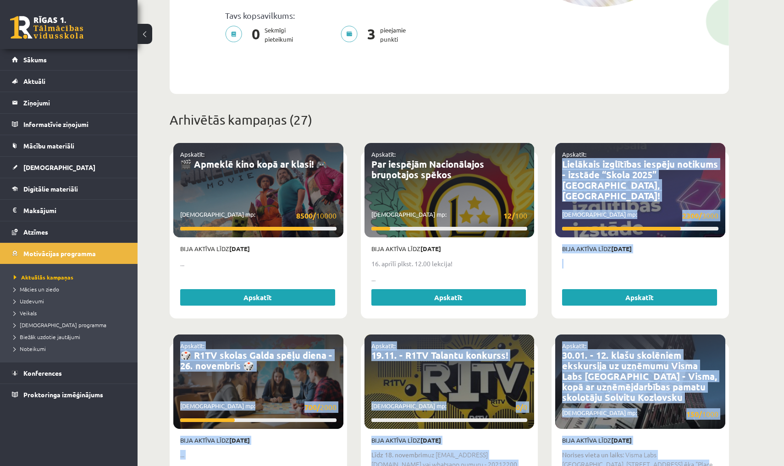
scroll to position [287, 0]
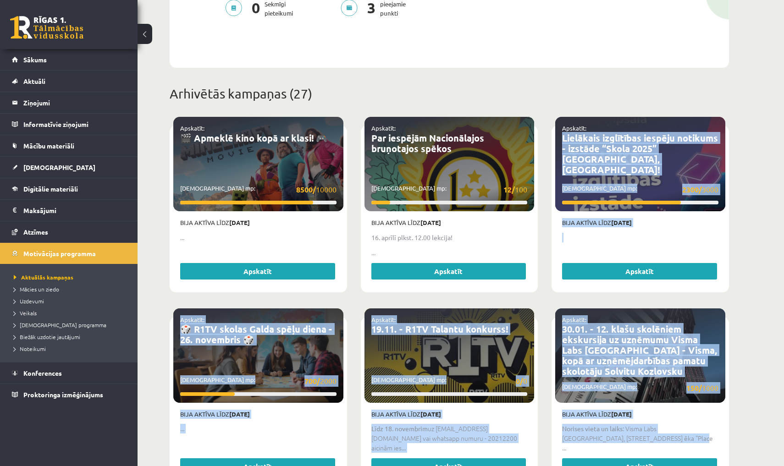
drag, startPoint x: 752, startPoint y: 422, endPoint x: 749, endPoint y: 464, distance: 42.3
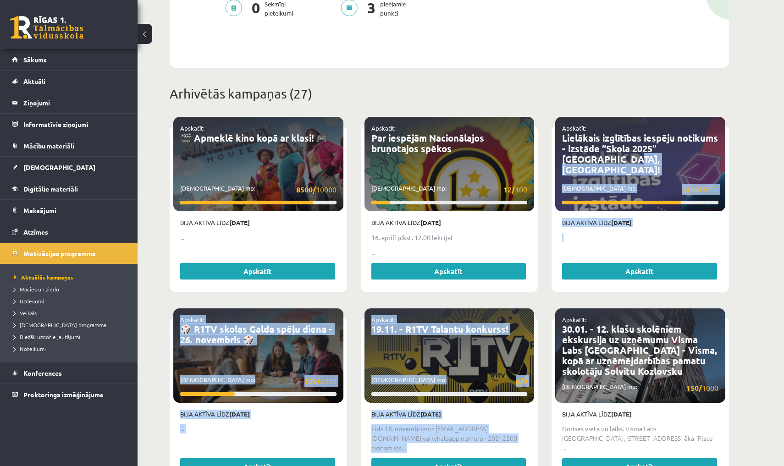
drag, startPoint x: 776, startPoint y: 158, endPoint x: 731, endPoint y: 293, distance: 143.1
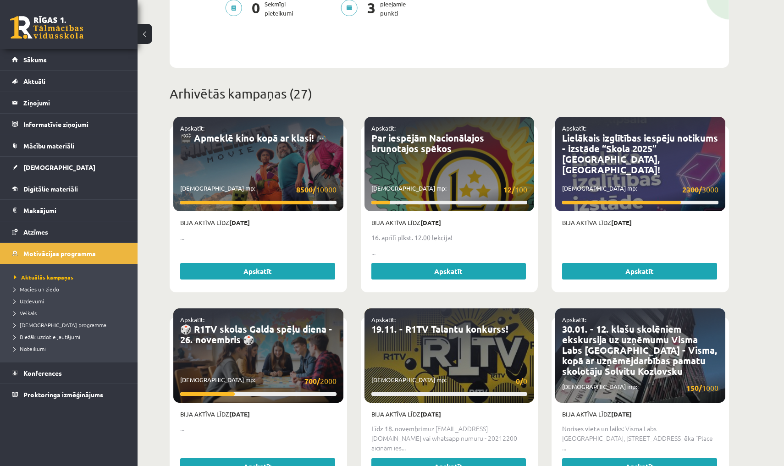
click at [57, 60] on link "Sākums" at bounding box center [69, 59] width 114 height 21
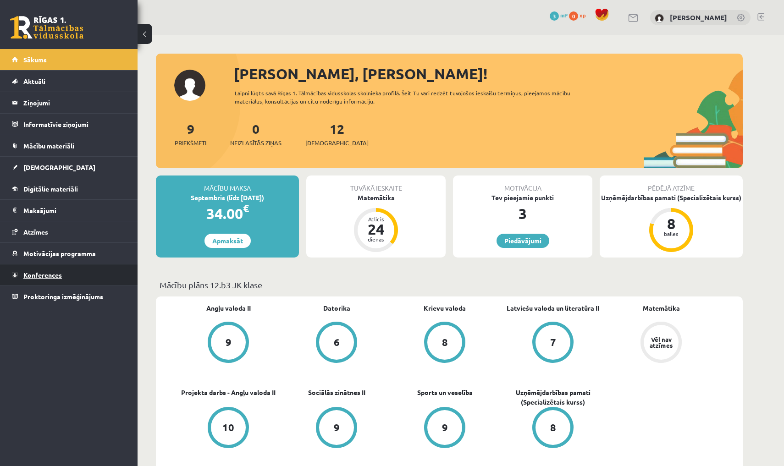
click at [37, 278] on span "Konferences" at bounding box center [42, 275] width 39 height 8
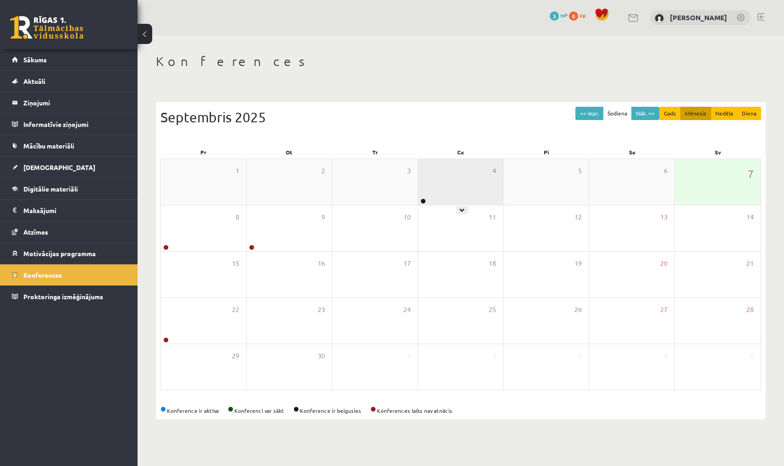
click at [441, 187] on div "4" at bounding box center [460, 182] width 85 height 46
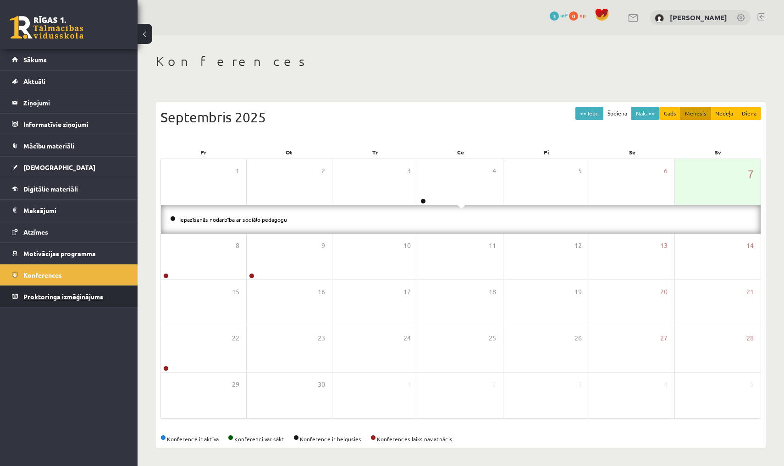
click at [61, 304] on link "Proktoringa izmēģinājums" at bounding box center [69, 296] width 114 height 21
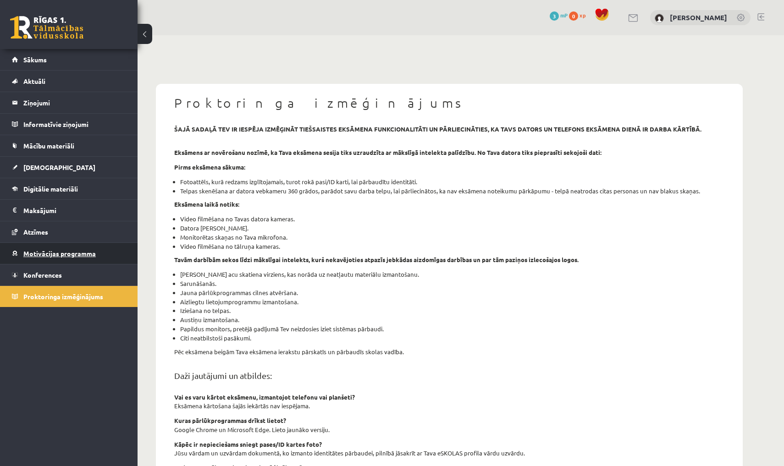
click at [66, 243] on link "Motivācijas programma" at bounding box center [69, 253] width 114 height 21
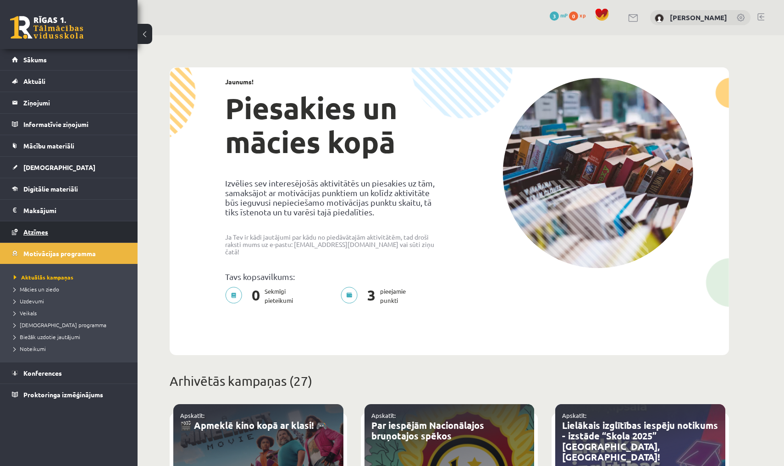
click at [63, 230] on link "Atzīmes" at bounding box center [69, 231] width 114 height 21
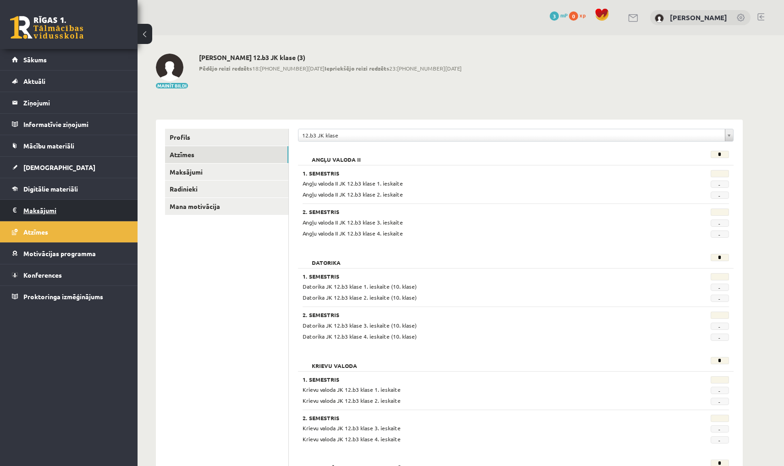
click at [66, 211] on legend "Maksājumi 0" at bounding box center [74, 210] width 103 height 21
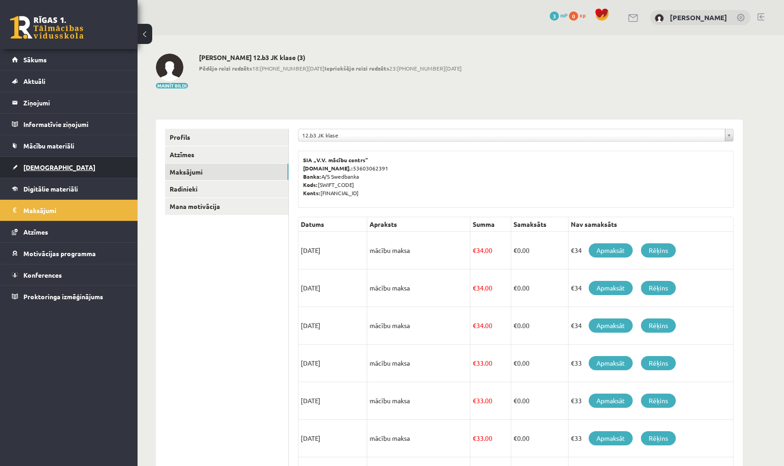
click at [52, 162] on link "[DEMOGRAPHIC_DATA]" at bounding box center [69, 167] width 114 height 21
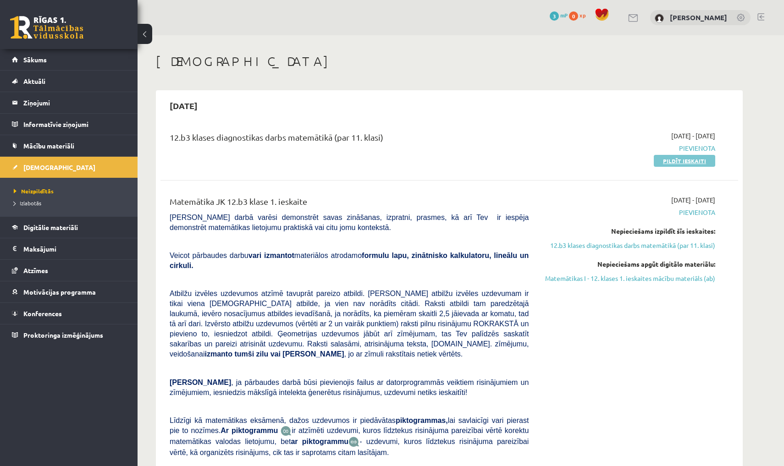
click at [680, 164] on link "Pildīt ieskaiti" at bounding box center [684, 161] width 61 height 12
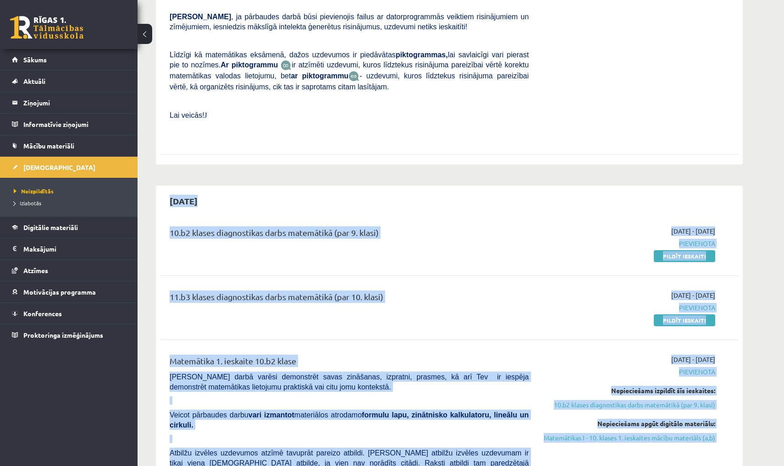
scroll to position [392, 0]
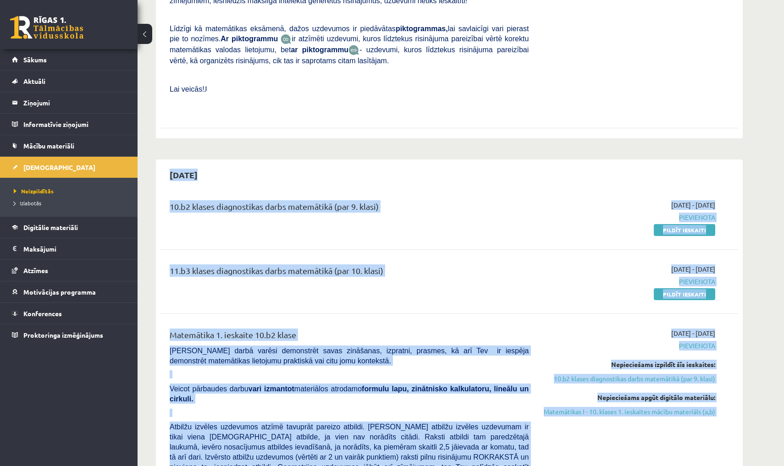
drag, startPoint x: 757, startPoint y: 457, endPoint x: 761, endPoint y: 466, distance: 9.8
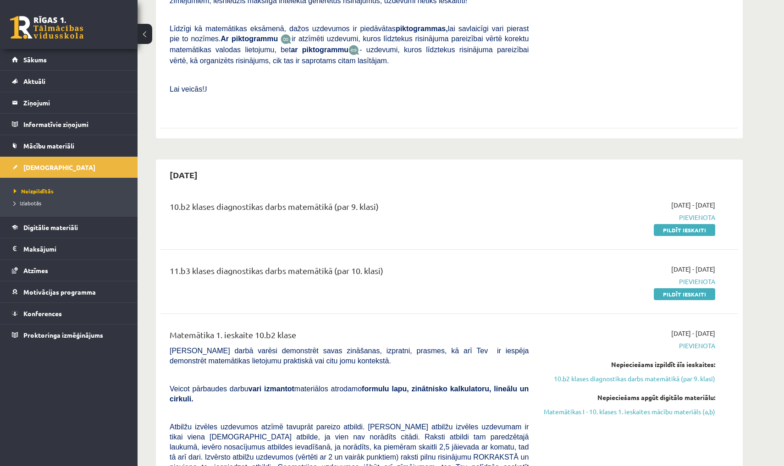
click at [685, 224] on link "Pildīt ieskaiti" at bounding box center [684, 230] width 61 height 12
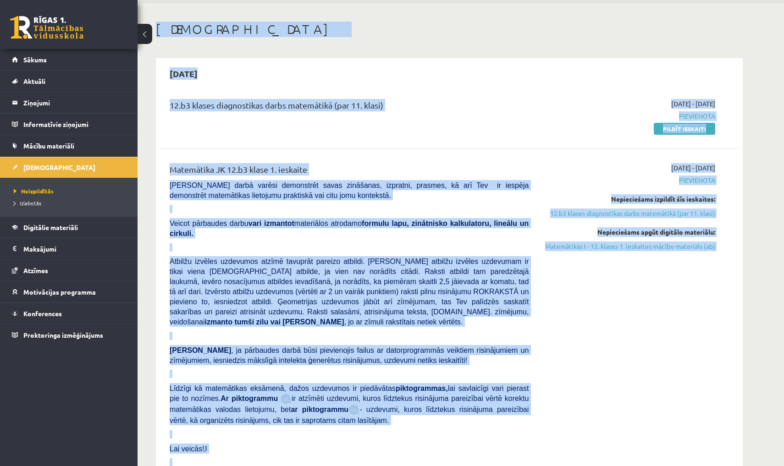
scroll to position [0, 0]
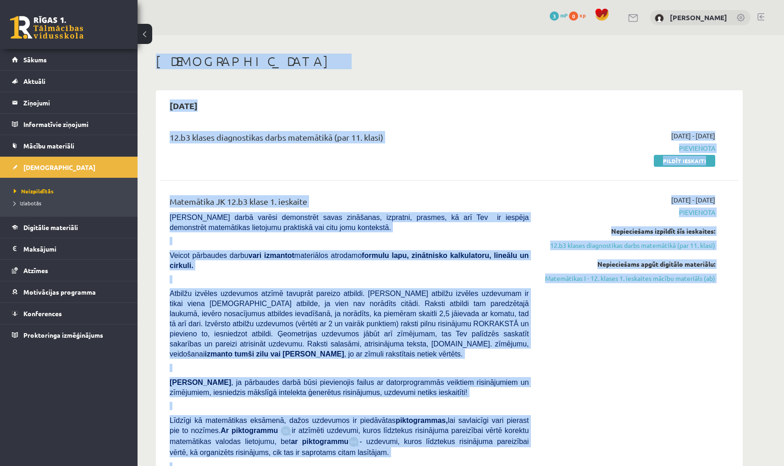
drag, startPoint x: 783, startPoint y: 67, endPoint x: 776, endPoint y: -41, distance: 108.4
click at [776, 0] on html "0 Dāvanas 3 mP 0 xp [PERSON_NAME] Sākums Aktuāli Kā mācīties eSKOLĀ Kontakti No…" at bounding box center [392, 233] width 784 height 466
click at [642, 143] on span "Pievienota" at bounding box center [628, 148] width 173 height 10
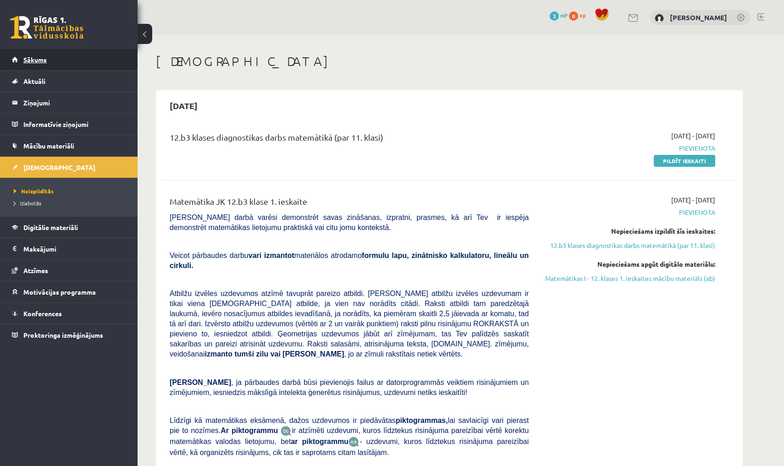
click at [96, 64] on link "Sākums" at bounding box center [69, 59] width 114 height 21
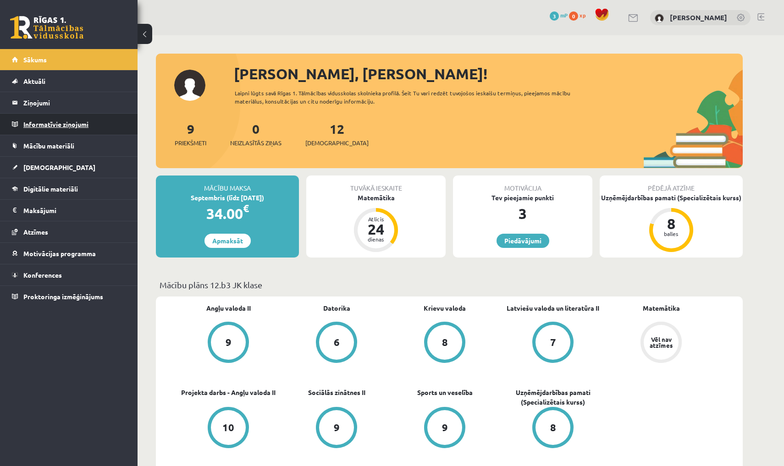
click at [51, 127] on legend "Informatīvie ziņojumi 0" at bounding box center [74, 124] width 103 height 21
